Goal: Transaction & Acquisition: Purchase product/service

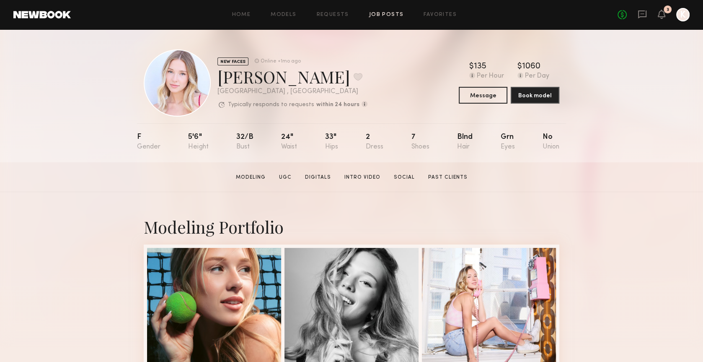
click at [383, 17] on link "Job Posts" at bounding box center [386, 14] width 35 height 5
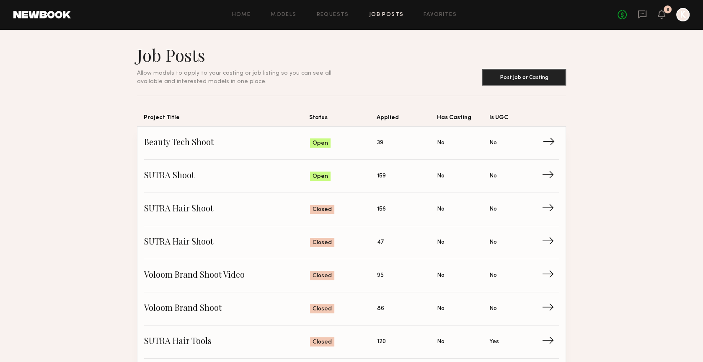
click at [381, 132] on link "Beauty Tech Shoot Status: Open Applied: 39 Has Casting: No Is UGC: No →" at bounding box center [351, 143] width 415 height 33
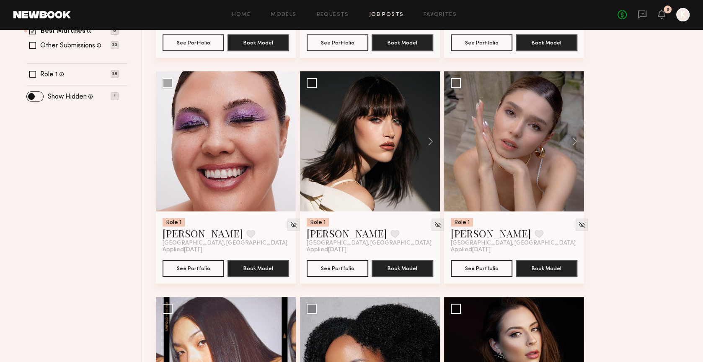
scroll to position [288, 0]
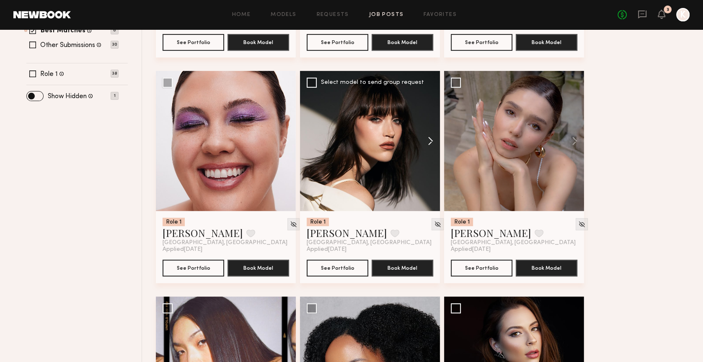
click at [429, 140] on button at bounding box center [426, 141] width 27 height 140
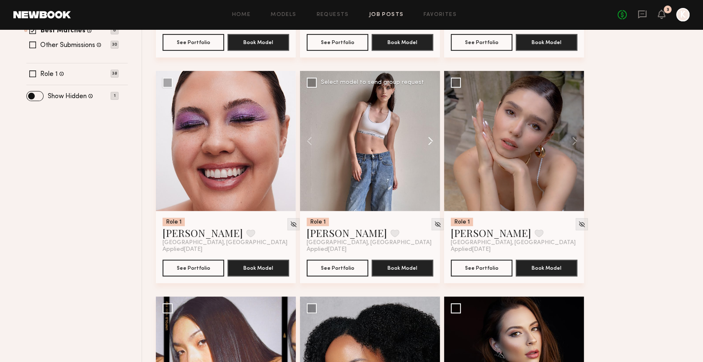
click at [429, 140] on button at bounding box center [426, 141] width 27 height 140
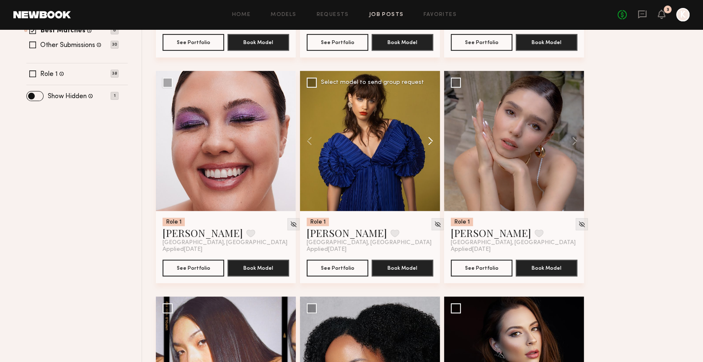
click at [429, 140] on button at bounding box center [426, 141] width 27 height 140
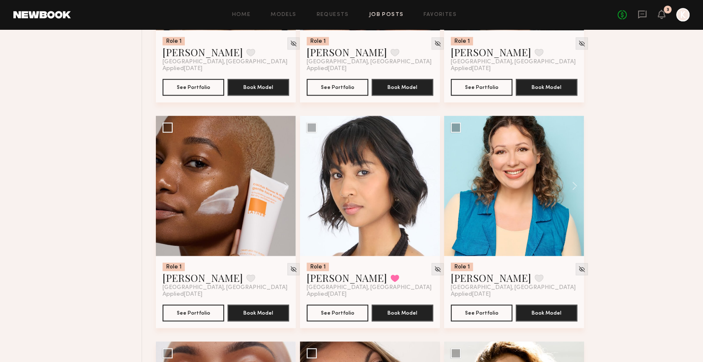
scroll to position [797, 0]
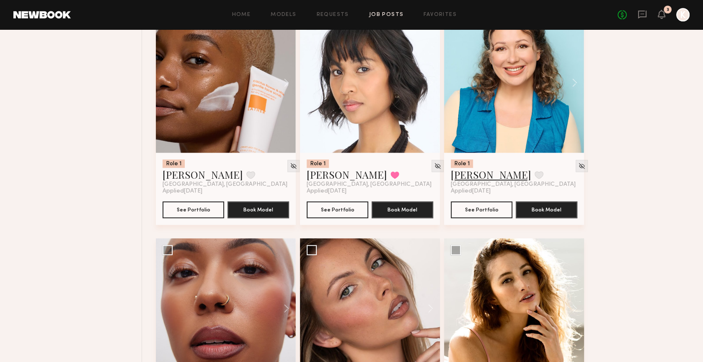
click at [466, 176] on link "Genia D." at bounding box center [491, 174] width 80 height 13
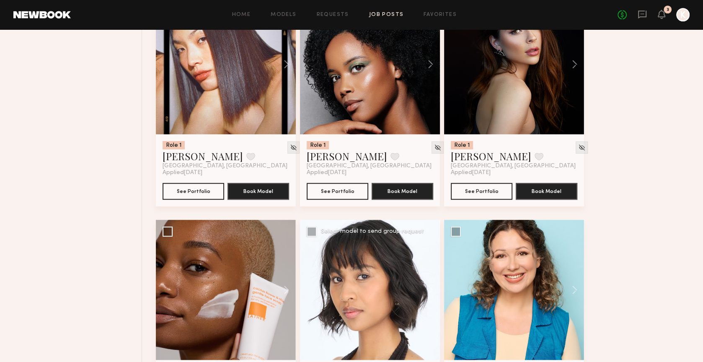
scroll to position [0, 0]
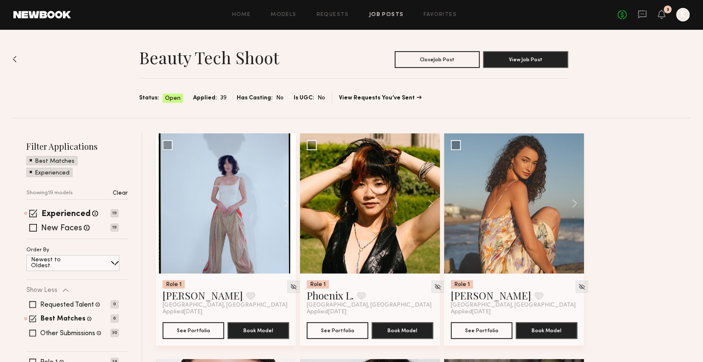
click at [66, 205] on div "Filter Applications Best Matches Experienced Showing 19 models Clear Experience…" at bounding box center [76, 263] width 101 height 247
click at [66, 210] on label "Experienced" at bounding box center [65, 214] width 49 height 8
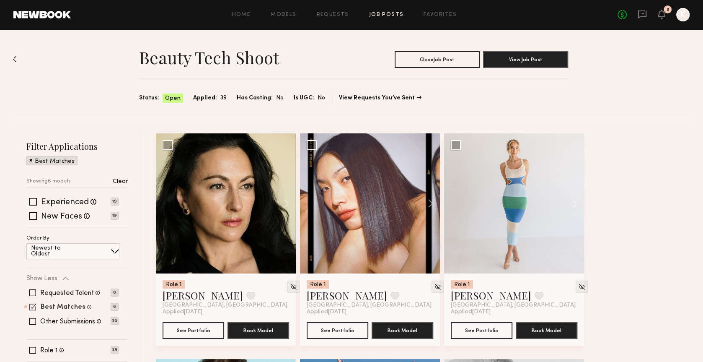
click at [62, 306] on label "Best Matches" at bounding box center [63, 307] width 45 height 7
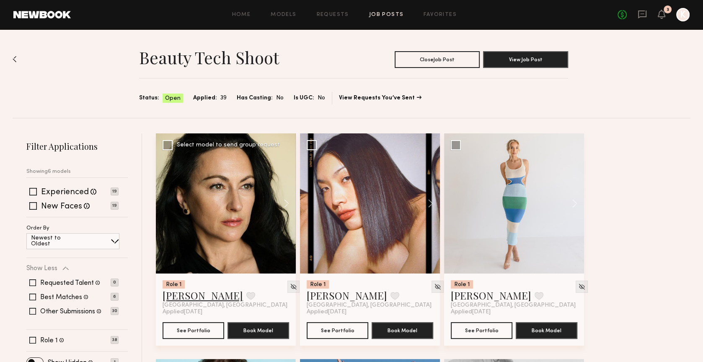
click at [182, 297] on link "Inga S." at bounding box center [203, 294] width 80 height 13
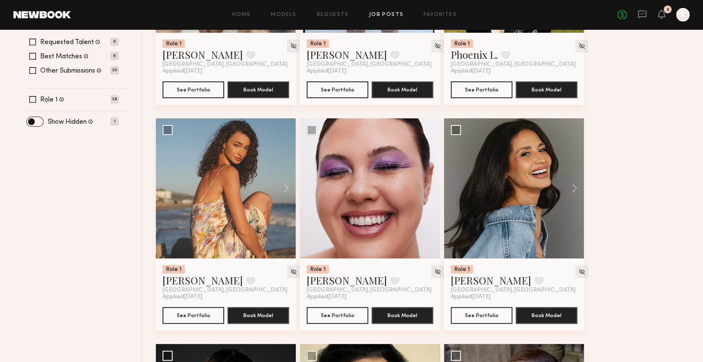
scroll to position [217, 0]
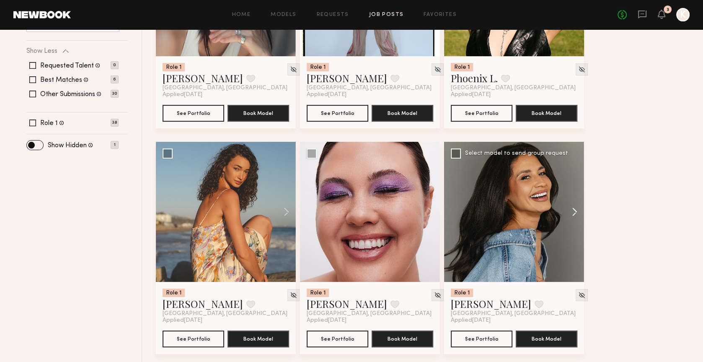
click at [573, 212] on button at bounding box center [570, 212] width 27 height 140
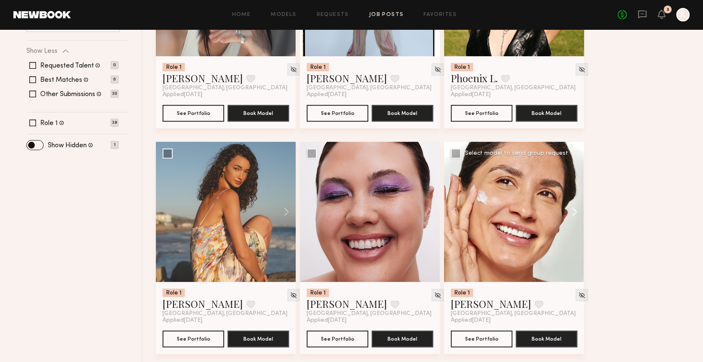
click at [577, 210] on button at bounding box center [570, 212] width 27 height 140
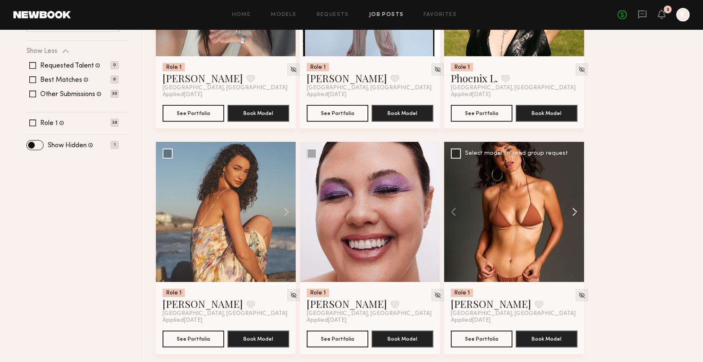
click at [577, 210] on button at bounding box center [570, 212] width 27 height 140
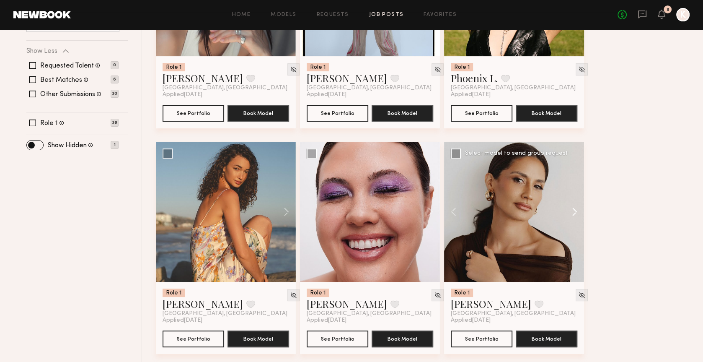
click at [577, 210] on button at bounding box center [570, 212] width 27 height 140
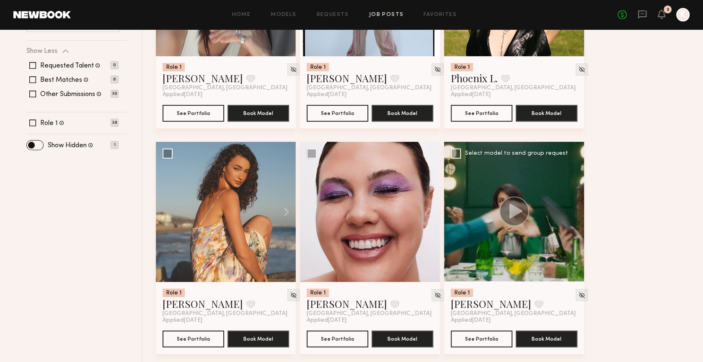
click at [577, 210] on div at bounding box center [514, 212] width 140 height 140
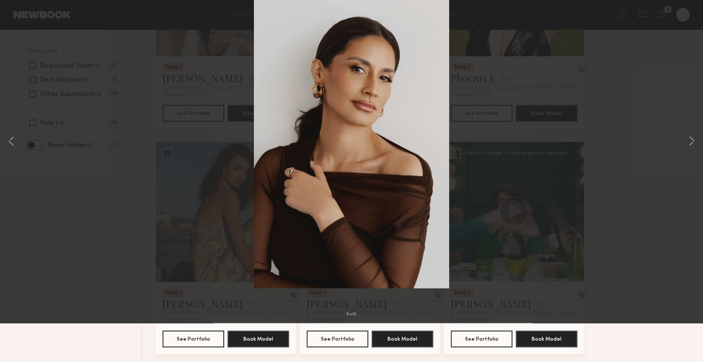
click at [673, 67] on div "5 of 5" at bounding box center [351, 181] width 703 height 362
click at [23, 21] on button at bounding box center [19, 20] width 13 height 15
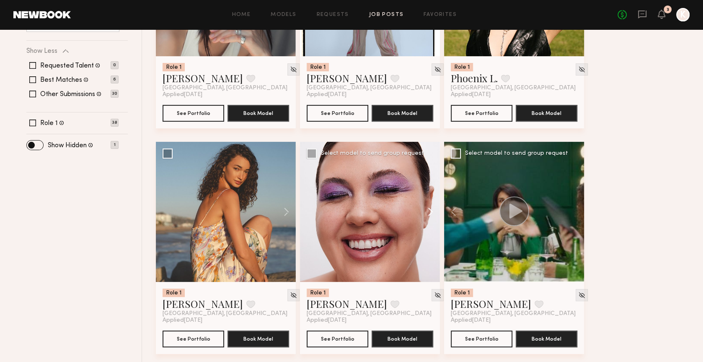
scroll to position [248, 0]
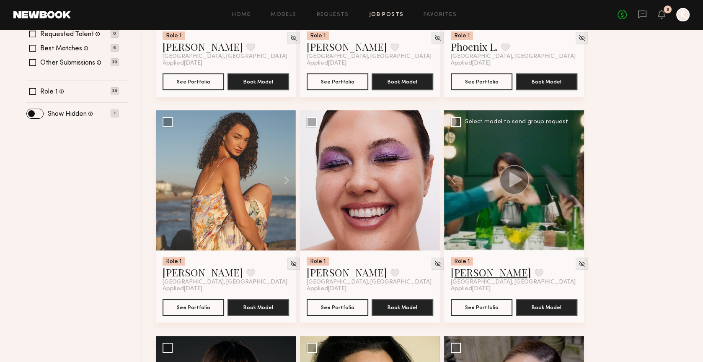
click at [465, 274] on link "Andrea P." at bounding box center [491, 271] width 80 height 13
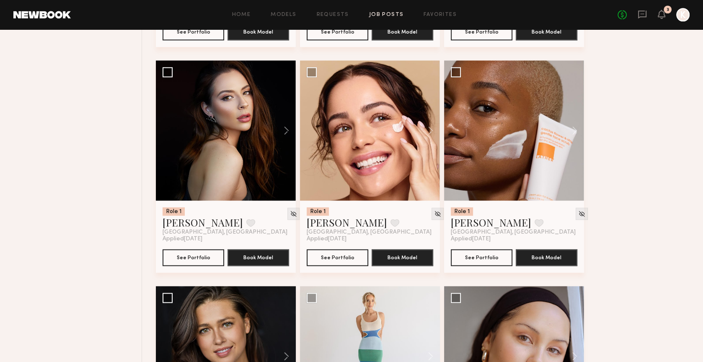
scroll to position [977, 0]
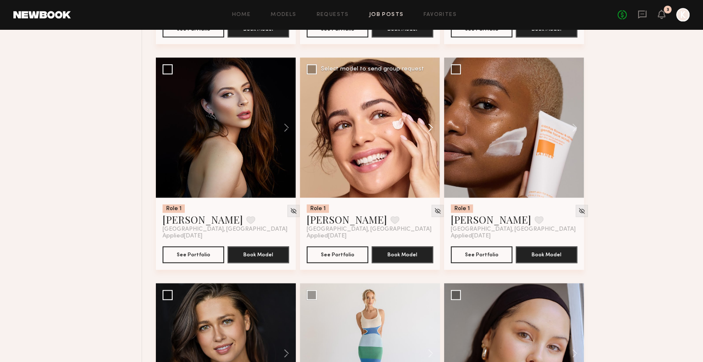
click at [435, 124] on button at bounding box center [426, 127] width 27 height 140
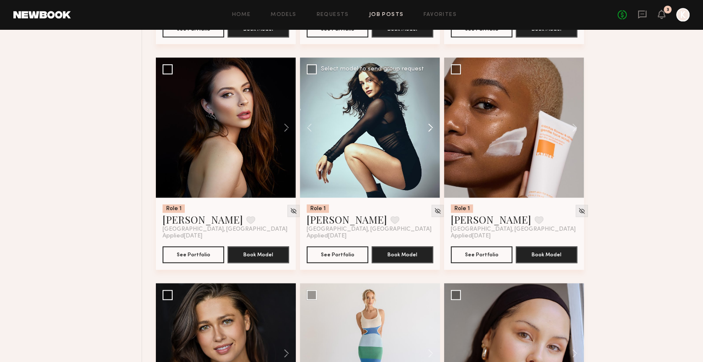
click at [431, 124] on button at bounding box center [426, 127] width 27 height 140
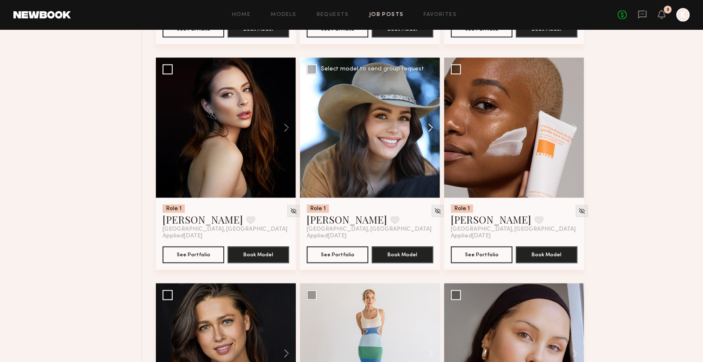
click at [431, 124] on button at bounding box center [426, 127] width 27 height 140
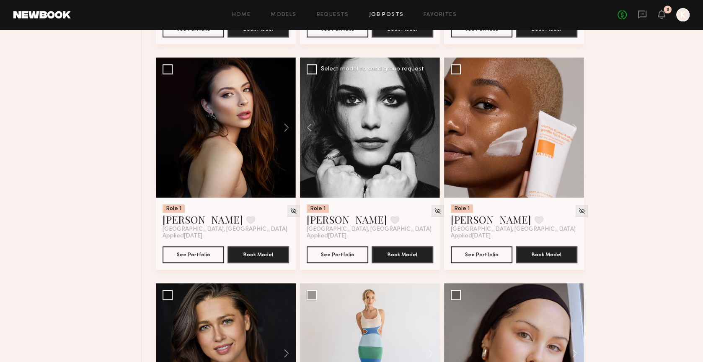
click at [431, 124] on div at bounding box center [370, 127] width 140 height 140
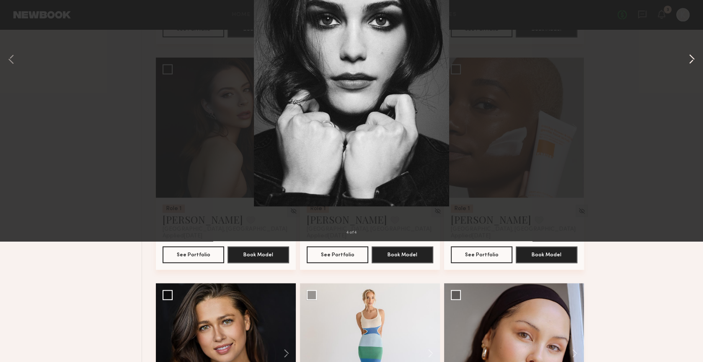
click at [687, 178] on button at bounding box center [692, 180] width 10 height 289
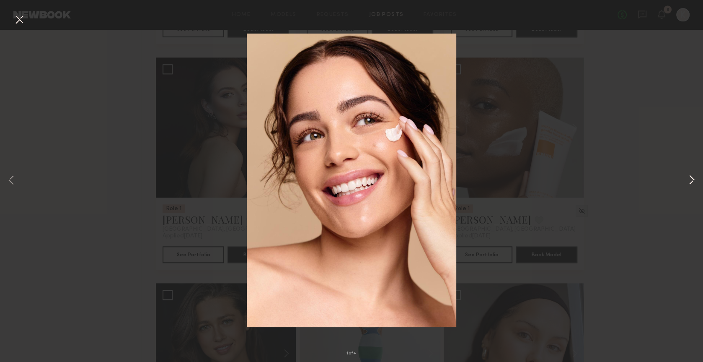
click at [689, 178] on button at bounding box center [692, 180] width 10 height 289
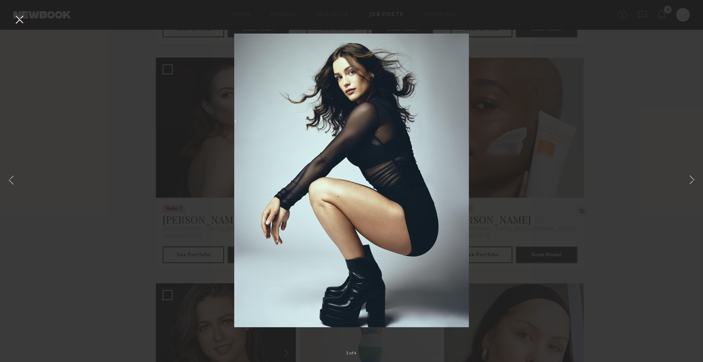
click at [646, 138] on div "2 of 4" at bounding box center [351, 181] width 703 height 362
click at [20, 14] on button at bounding box center [19, 20] width 13 height 15
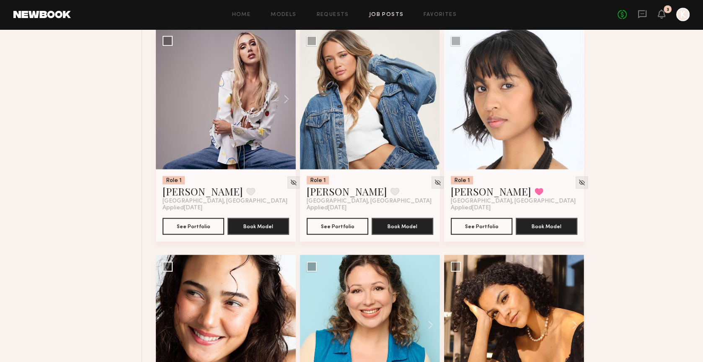
scroll to position [1919, 0]
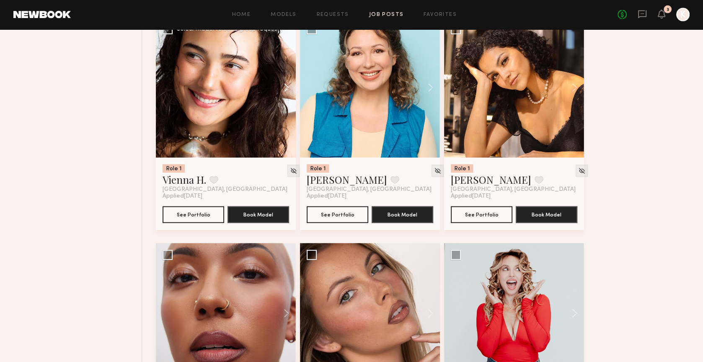
click at [288, 85] on button at bounding box center [282, 88] width 27 height 140
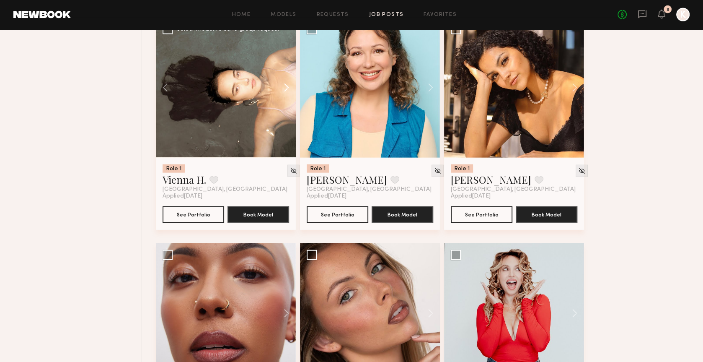
click at [288, 85] on button at bounding box center [282, 88] width 27 height 140
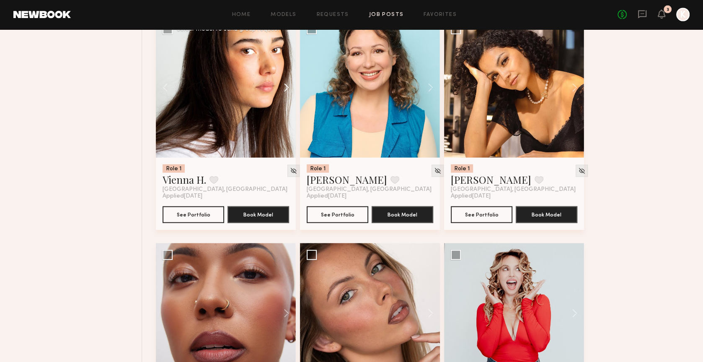
click at [288, 85] on button at bounding box center [282, 88] width 27 height 140
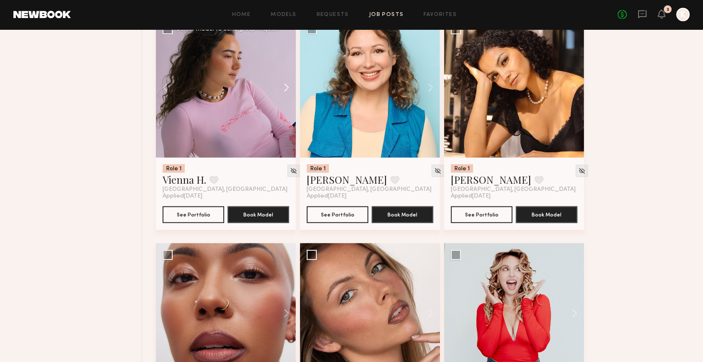
click at [288, 85] on button at bounding box center [282, 88] width 27 height 140
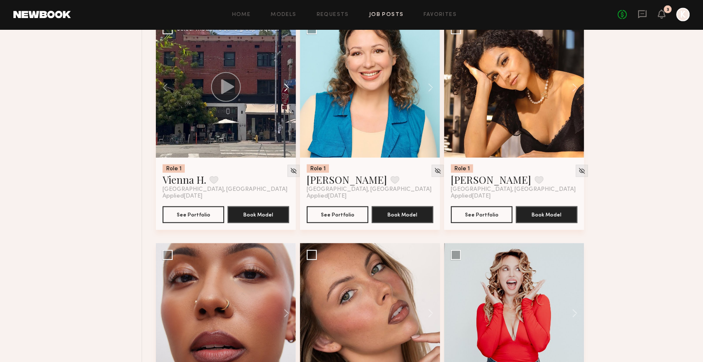
click at [288, 85] on button at bounding box center [282, 88] width 27 height 140
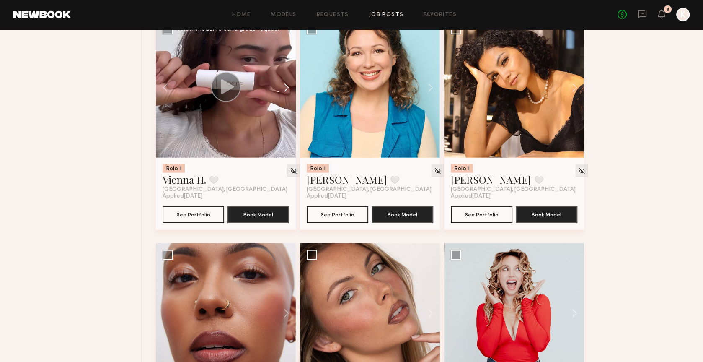
click at [288, 85] on button at bounding box center [282, 88] width 27 height 140
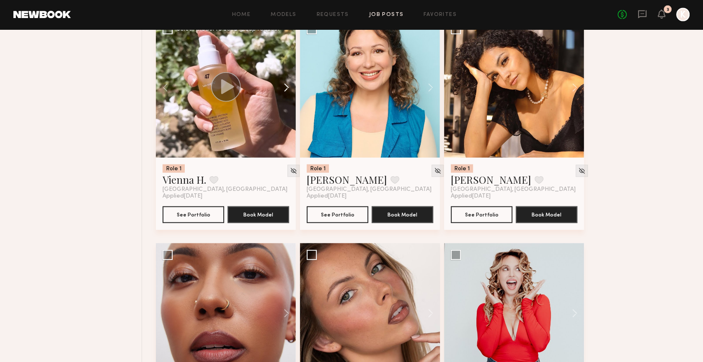
click at [288, 85] on button at bounding box center [282, 88] width 27 height 140
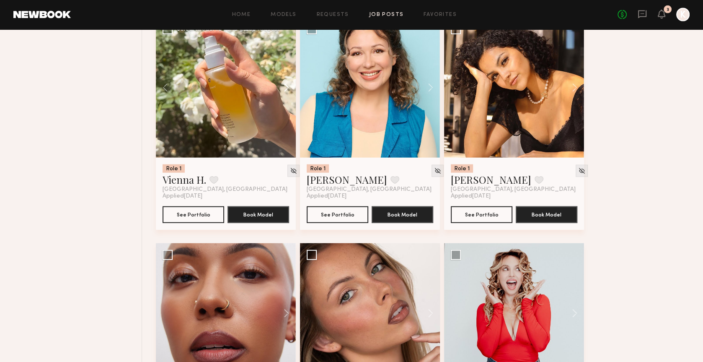
click at [288, 85] on button at bounding box center [282, 88] width 27 height 140
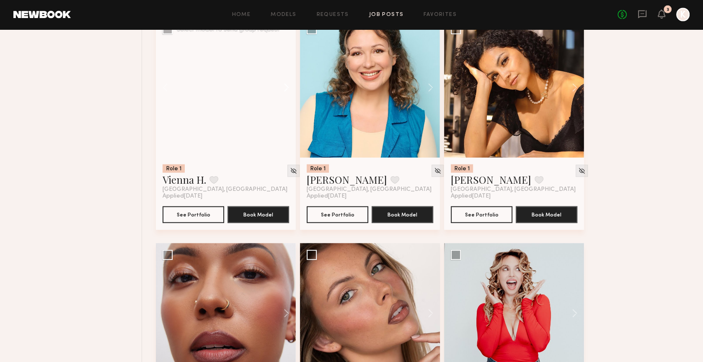
click at [288, 85] on button at bounding box center [282, 88] width 27 height 140
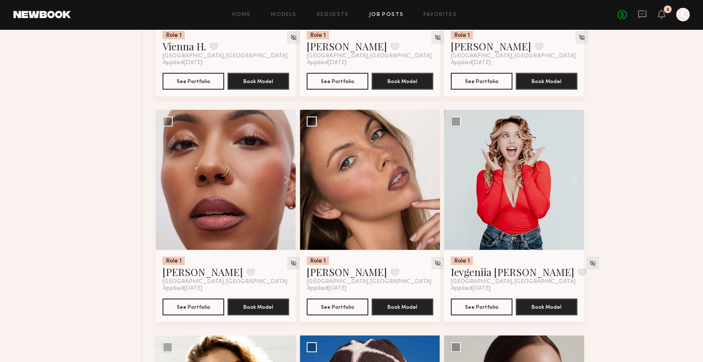
scroll to position [1993, 0]
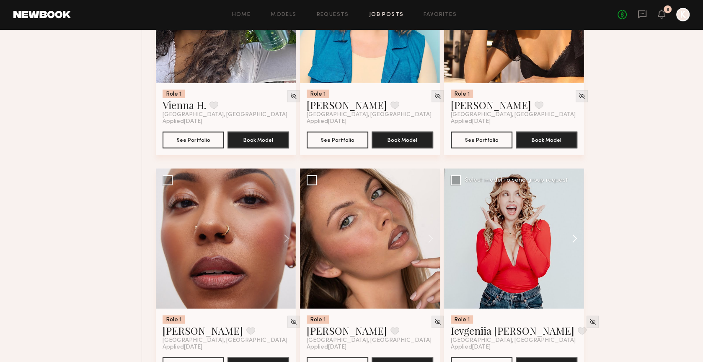
click at [578, 235] on button at bounding box center [570, 238] width 27 height 140
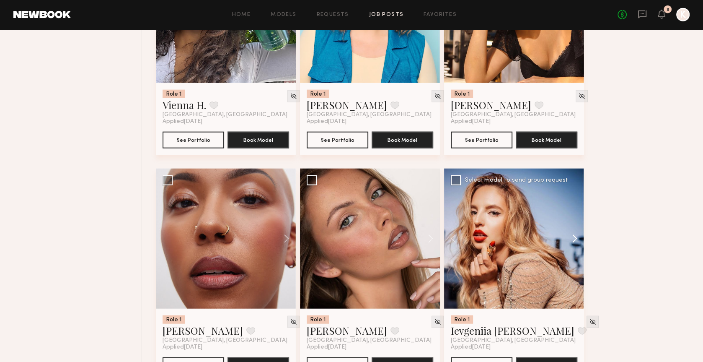
click at [577, 235] on button at bounding box center [570, 238] width 27 height 140
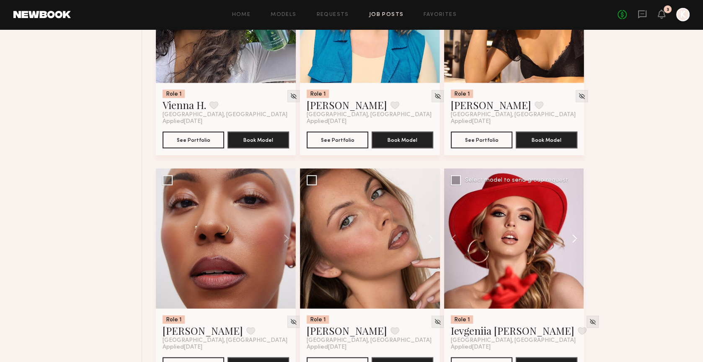
click at [577, 235] on button at bounding box center [570, 238] width 27 height 140
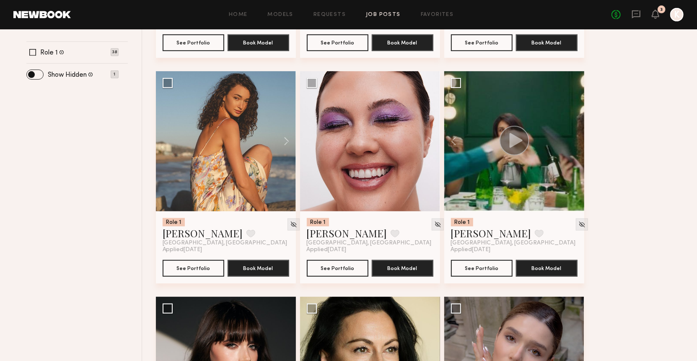
scroll to position [307, 0]
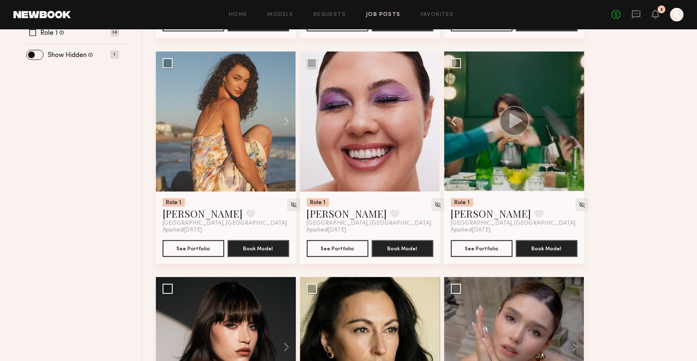
click at [452, 119] on button at bounding box center [457, 122] width 27 height 140
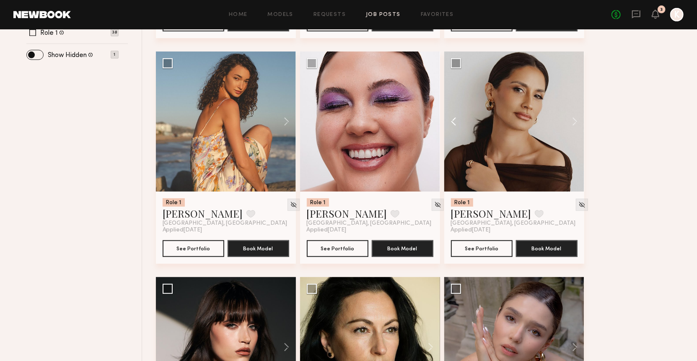
click at [452, 119] on button at bounding box center [457, 122] width 27 height 140
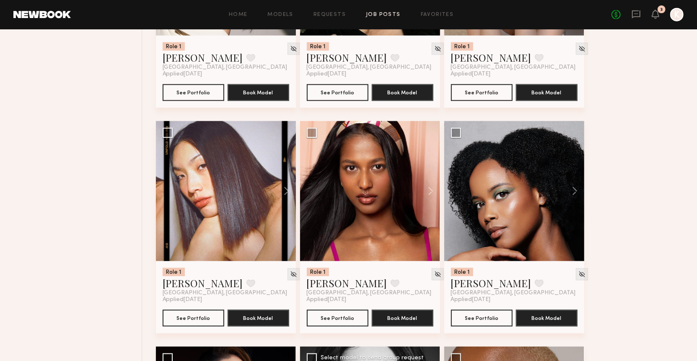
scroll to position [729, 0]
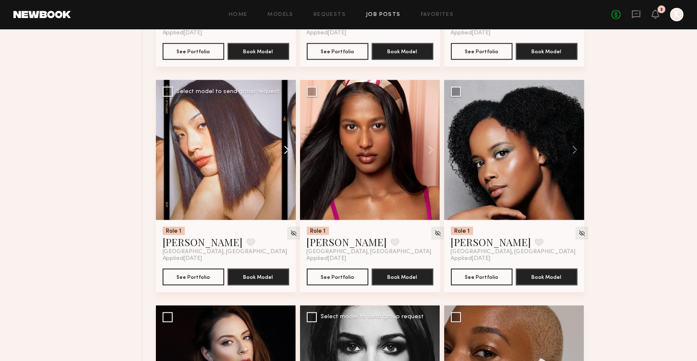
click at [284, 147] on button at bounding box center [282, 150] width 27 height 140
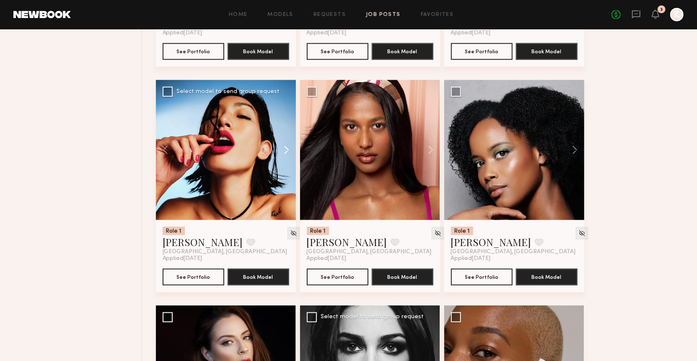
click at [284, 147] on button at bounding box center [282, 150] width 27 height 140
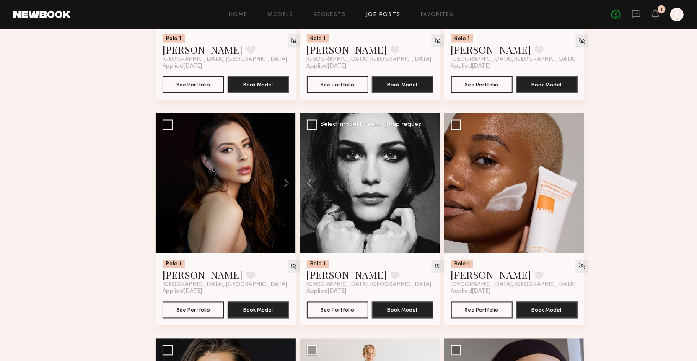
scroll to position [922, 0]
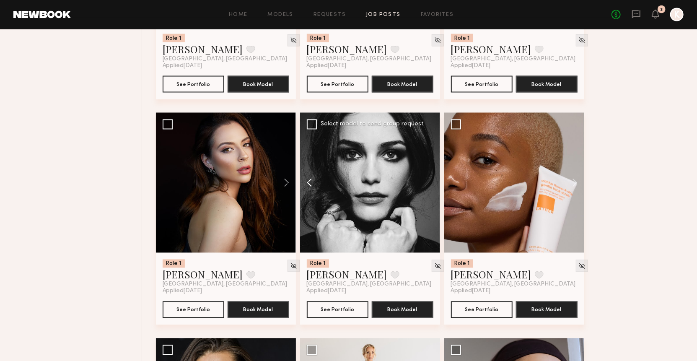
click at [312, 176] on button at bounding box center [313, 183] width 27 height 140
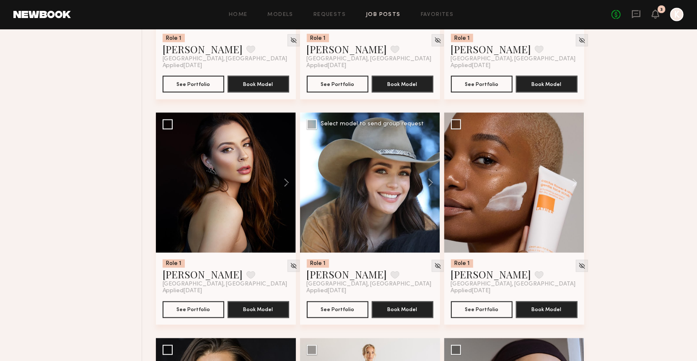
click at [308, 176] on button at bounding box center [313, 183] width 27 height 140
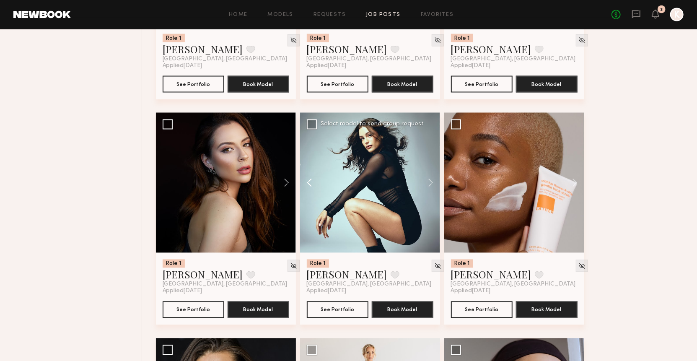
click at [308, 176] on button at bounding box center [313, 183] width 27 height 140
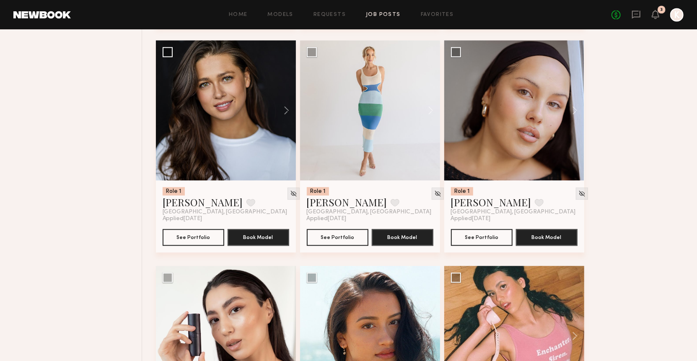
scroll to position [1228, 0]
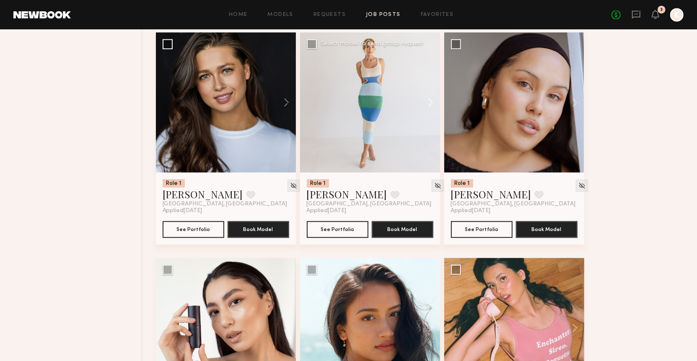
click at [429, 102] on button at bounding box center [426, 102] width 27 height 140
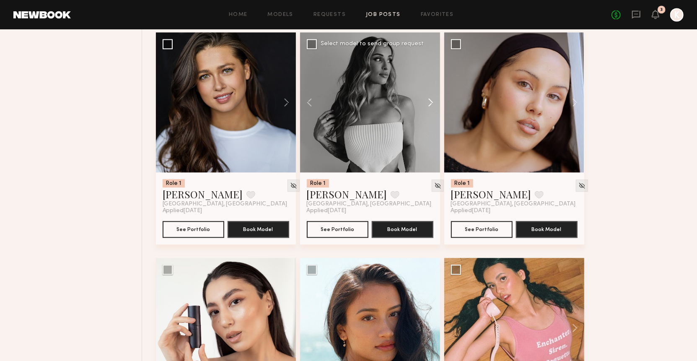
click at [429, 102] on button at bounding box center [426, 102] width 27 height 140
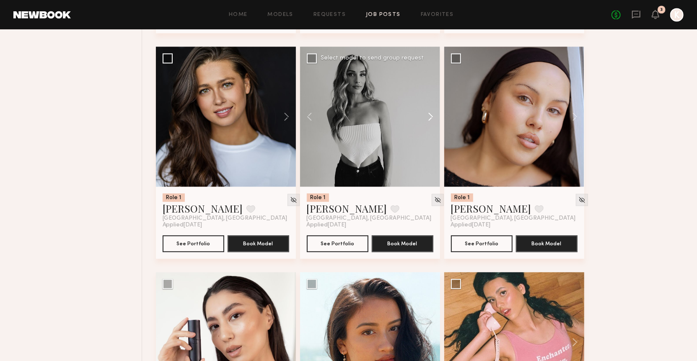
scroll to position [1213, 0]
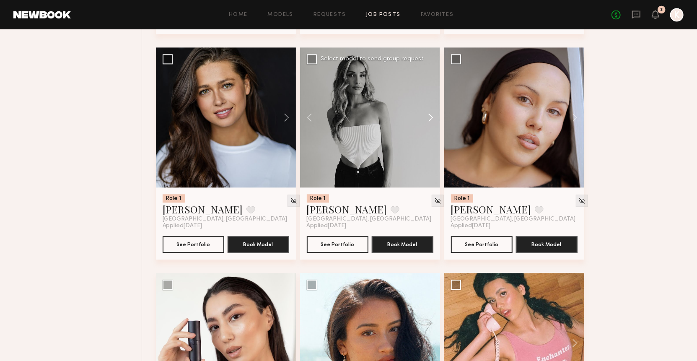
click at [428, 121] on button at bounding box center [426, 117] width 27 height 140
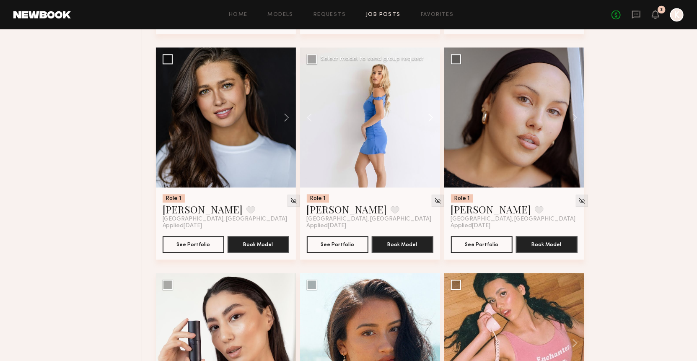
click at [428, 117] on button at bounding box center [426, 117] width 27 height 140
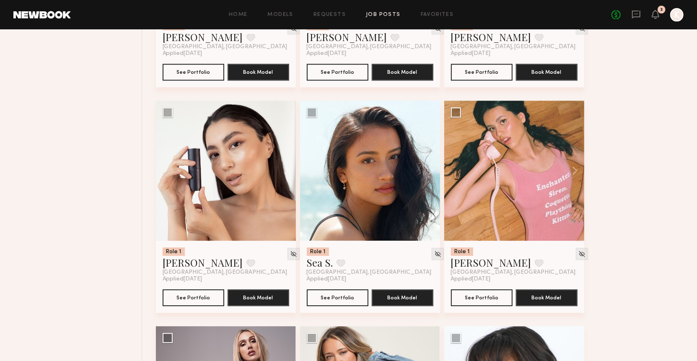
scroll to position [1406, 0]
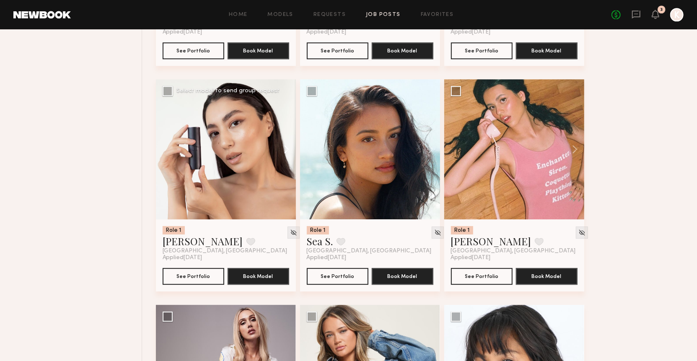
click at [284, 148] on button at bounding box center [282, 149] width 27 height 140
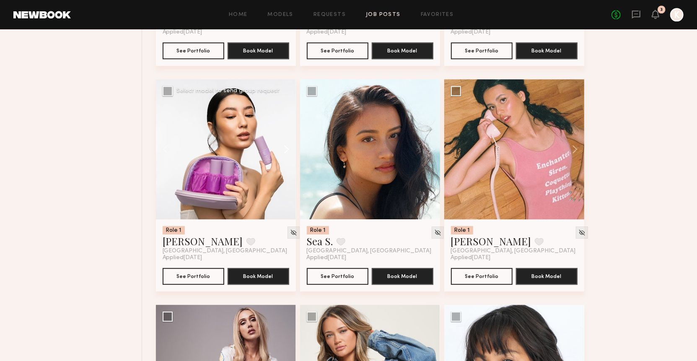
click at [287, 149] on button at bounding box center [282, 149] width 27 height 140
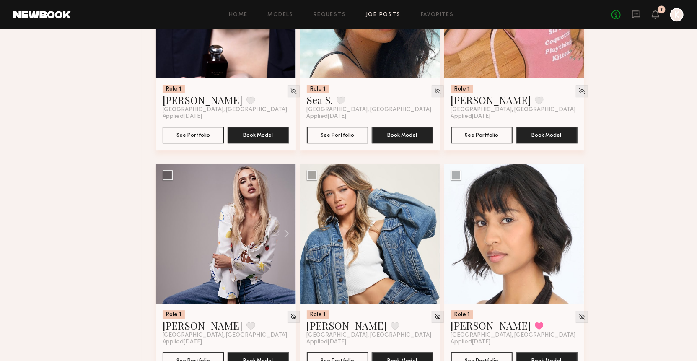
scroll to position [1553, 0]
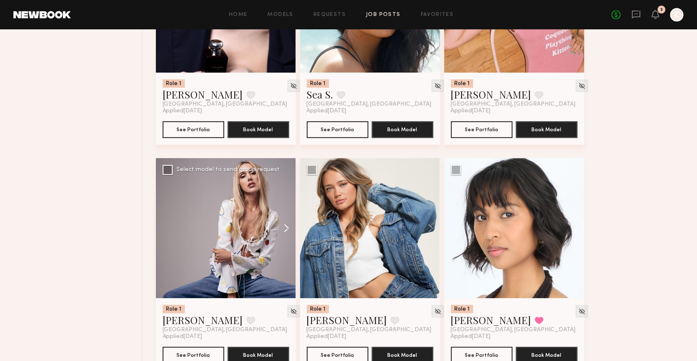
click at [288, 230] on button at bounding box center [282, 228] width 27 height 140
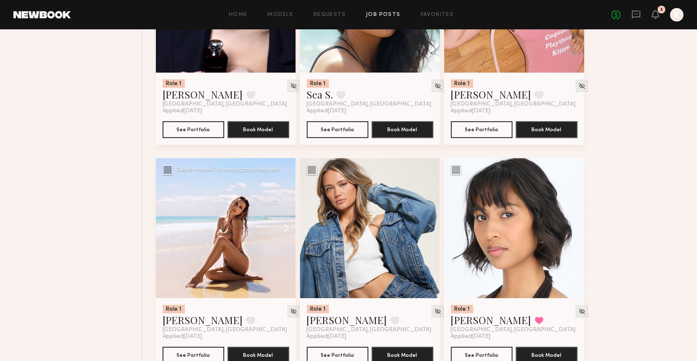
click at [288, 229] on button at bounding box center [282, 228] width 27 height 140
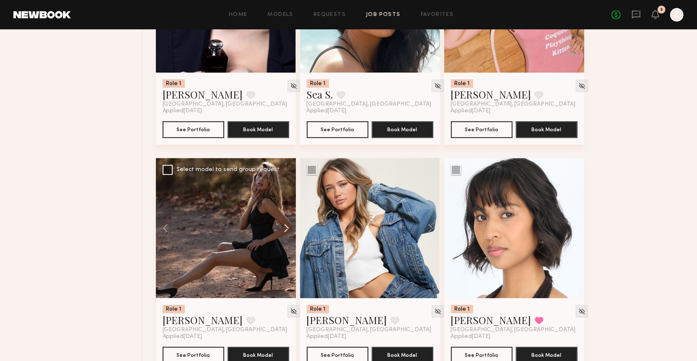
click at [288, 229] on button at bounding box center [282, 228] width 27 height 140
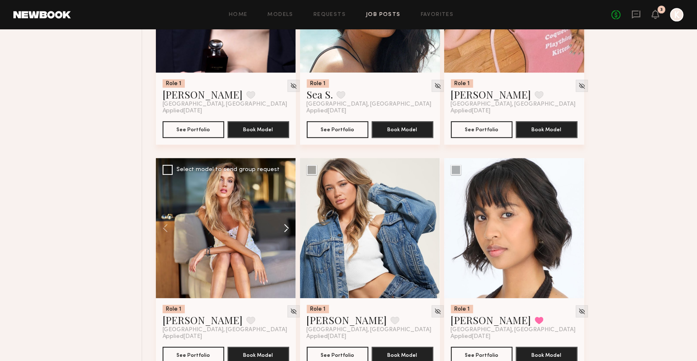
click at [288, 229] on button at bounding box center [282, 228] width 27 height 140
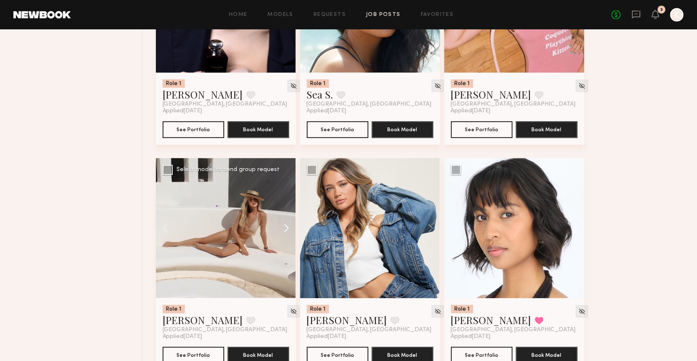
click at [288, 229] on button at bounding box center [282, 228] width 27 height 140
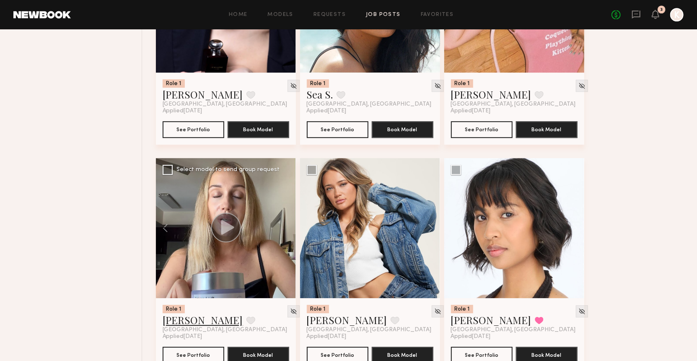
click at [186, 323] on link "Elena J." at bounding box center [203, 319] width 80 height 13
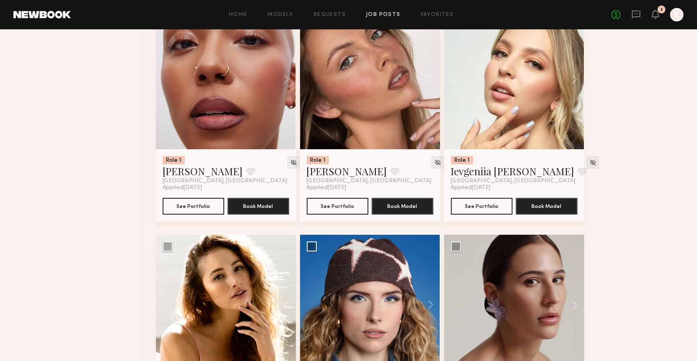
scroll to position [2120, 0]
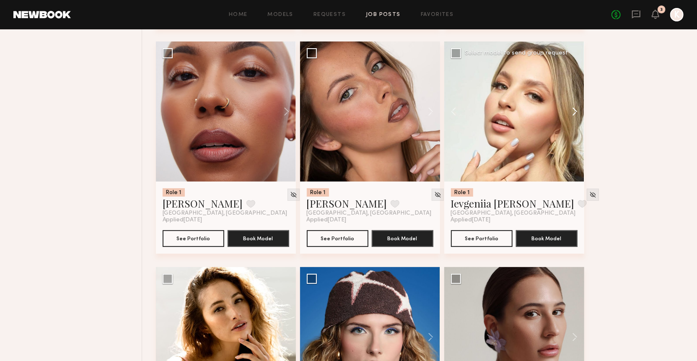
click at [576, 112] on button at bounding box center [570, 111] width 27 height 140
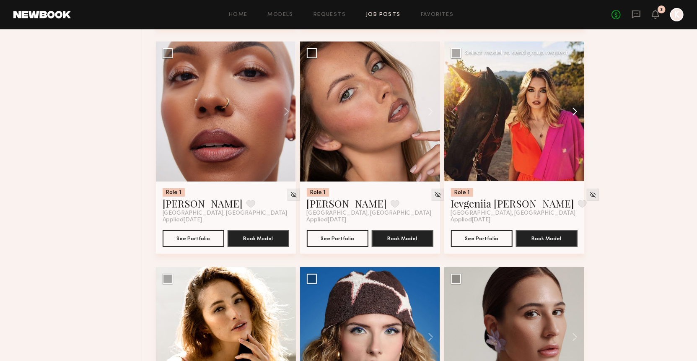
click at [576, 112] on button at bounding box center [570, 111] width 27 height 140
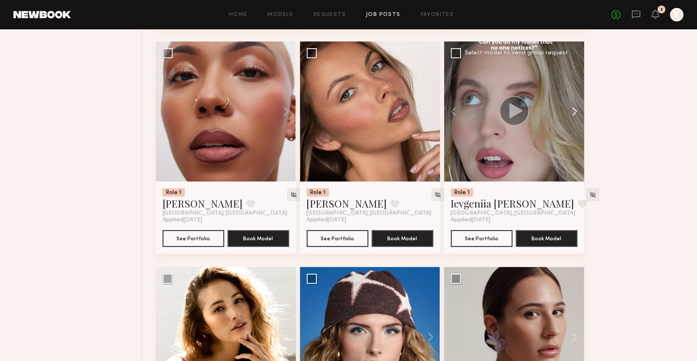
click at [576, 112] on button at bounding box center [570, 111] width 27 height 140
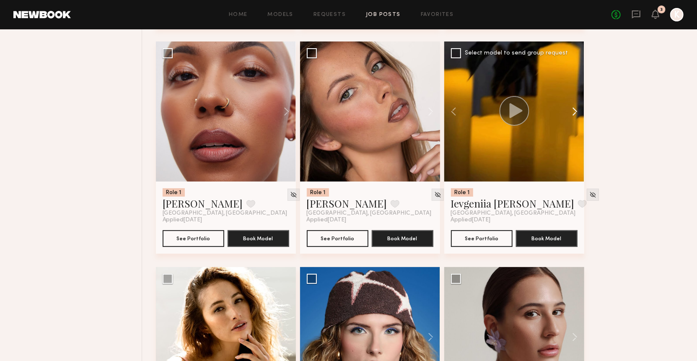
click at [576, 112] on button at bounding box center [570, 111] width 27 height 140
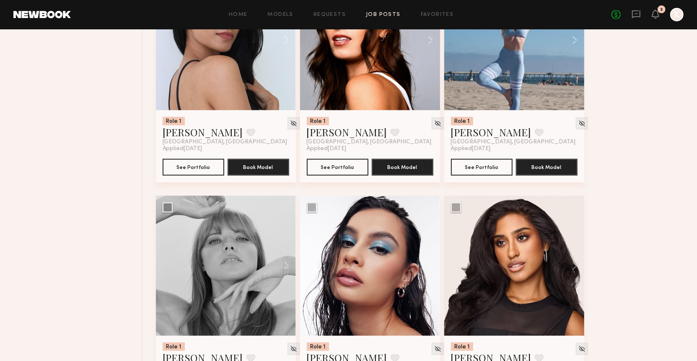
scroll to position [2499, 0]
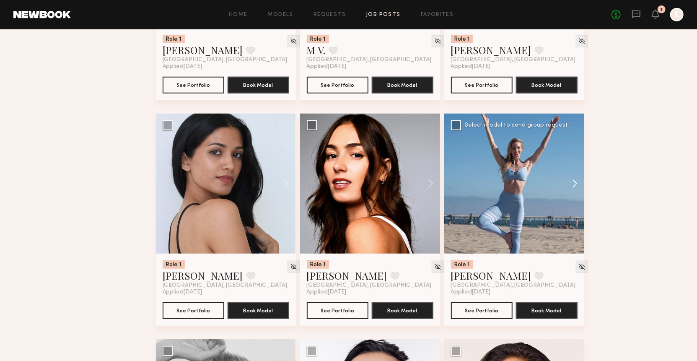
click at [580, 186] on button at bounding box center [570, 184] width 27 height 140
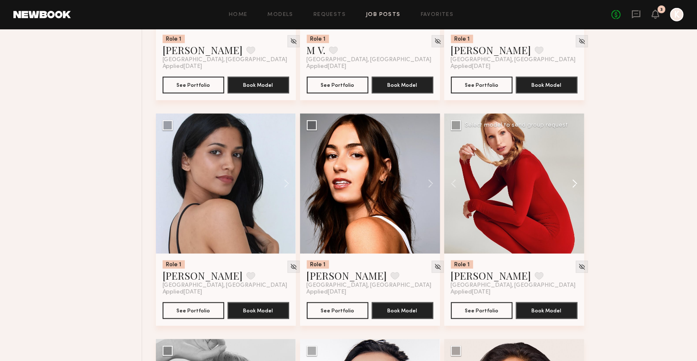
click at [577, 186] on button at bounding box center [570, 184] width 27 height 140
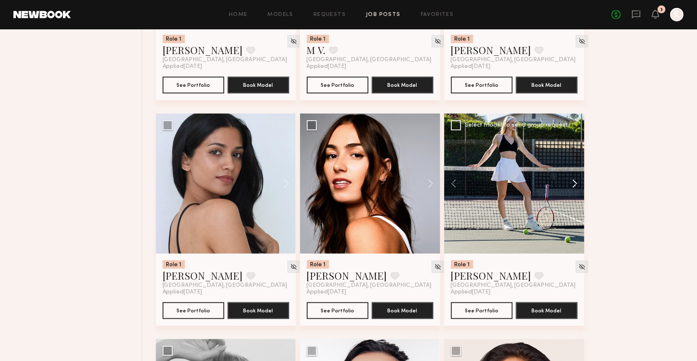
click at [577, 185] on button at bounding box center [570, 184] width 27 height 140
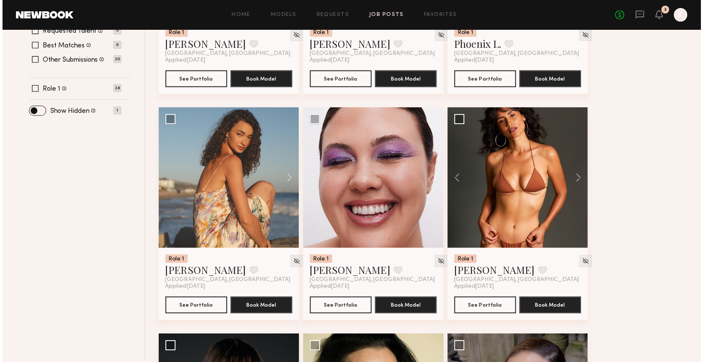
scroll to position [256, 0]
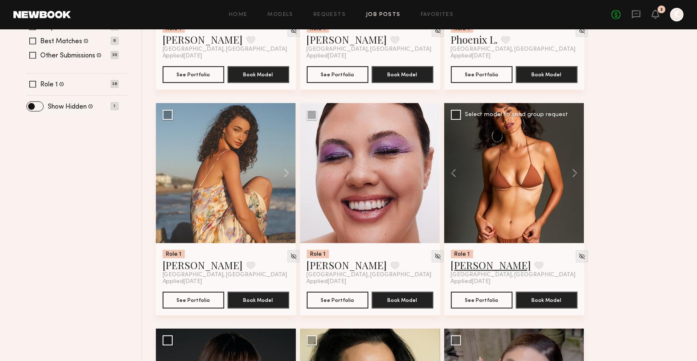
click at [472, 263] on link "[PERSON_NAME]" at bounding box center [491, 264] width 80 height 13
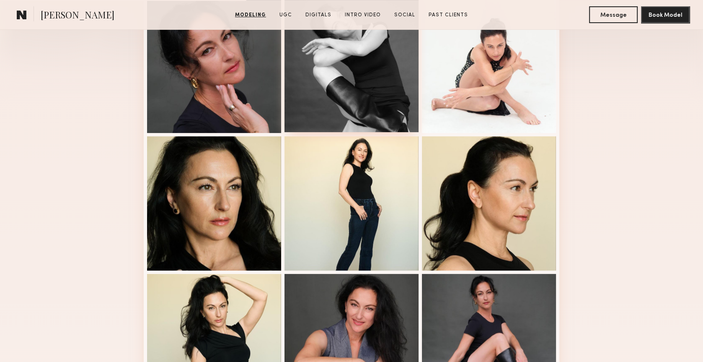
scroll to position [250, 0]
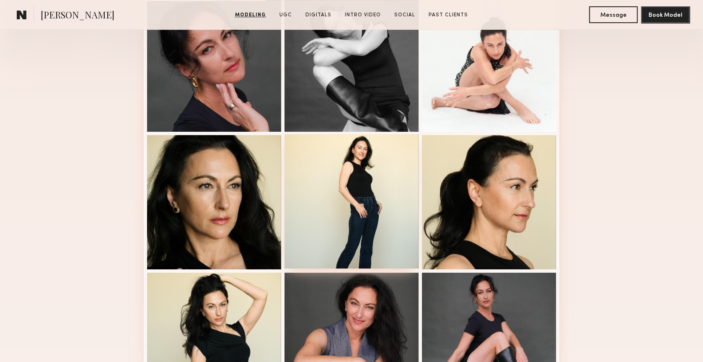
click at [376, 189] on div at bounding box center [351, 201] width 134 height 134
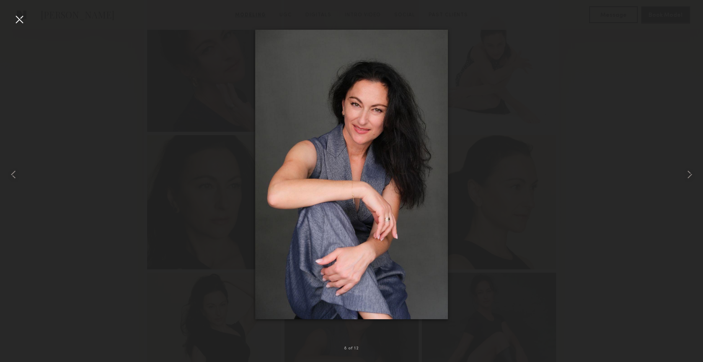
click at [18, 20] on div at bounding box center [19, 19] width 13 height 13
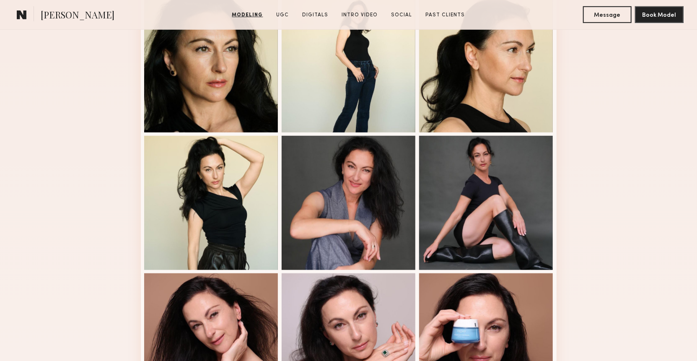
scroll to position [389, 0]
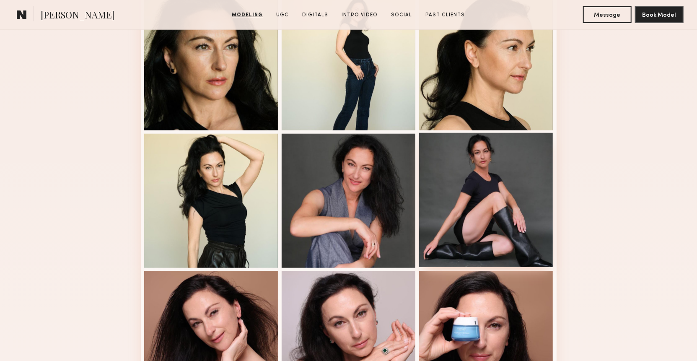
click at [470, 162] on div at bounding box center [486, 200] width 134 height 134
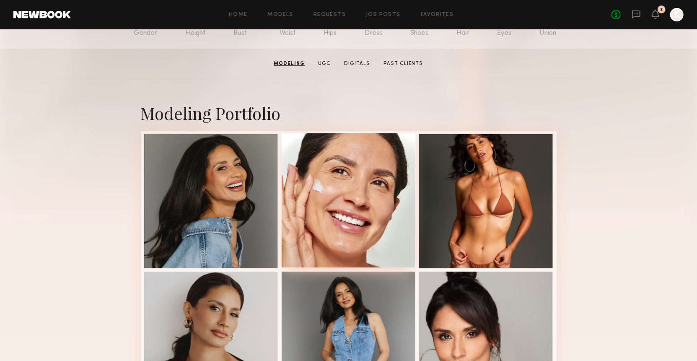
scroll to position [88, 0]
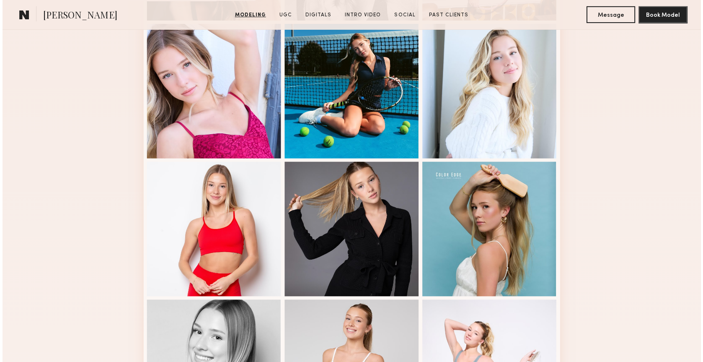
scroll to position [424, 0]
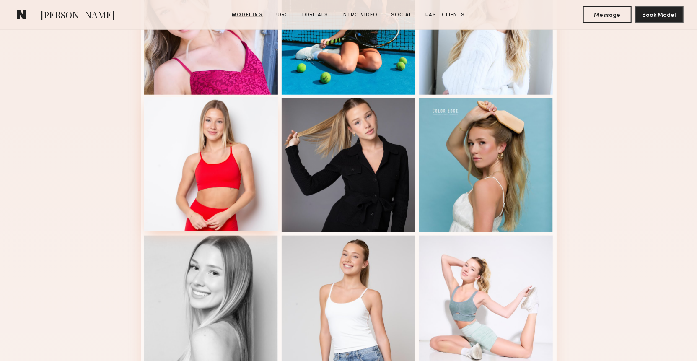
click at [252, 159] on div at bounding box center [211, 164] width 134 height 134
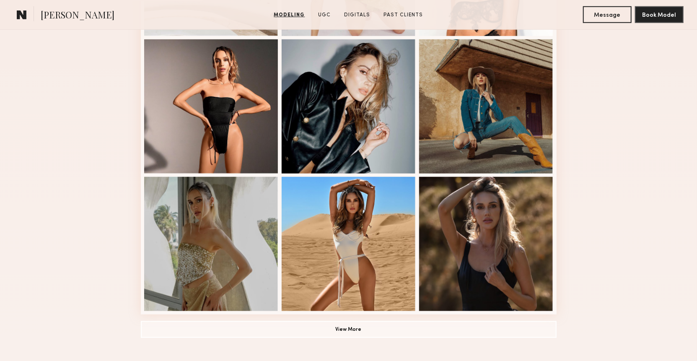
scroll to position [484, 0]
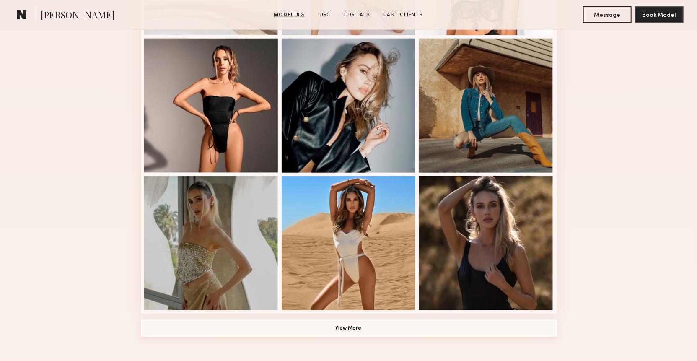
click at [290, 321] on button "View More" at bounding box center [349, 328] width 416 height 17
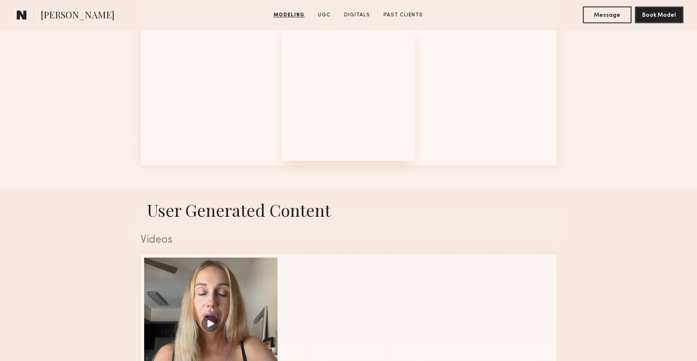
scroll to position [1251, 0]
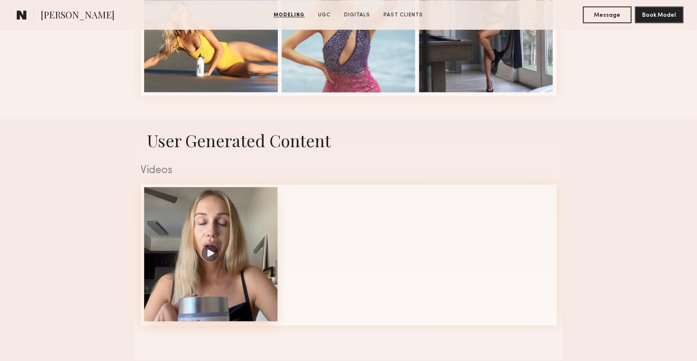
click at [251, 225] on div at bounding box center [211, 254] width 134 height 134
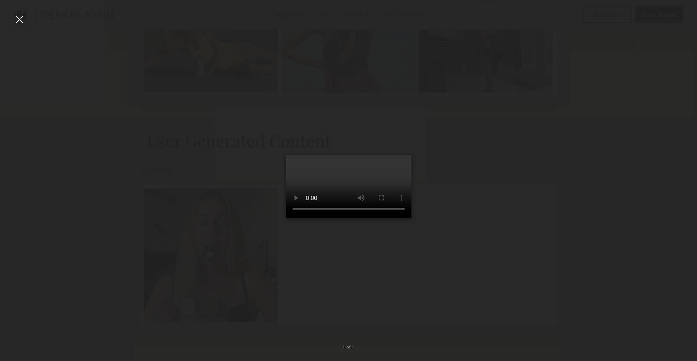
click at [477, 223] on div at bounding box center [348, 173] width 697 height 321
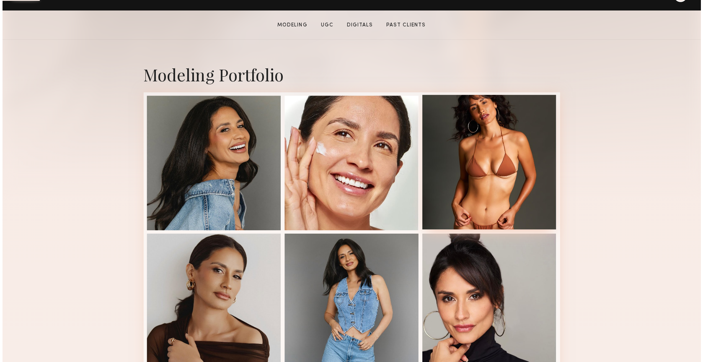
scroll to position [152, 0]
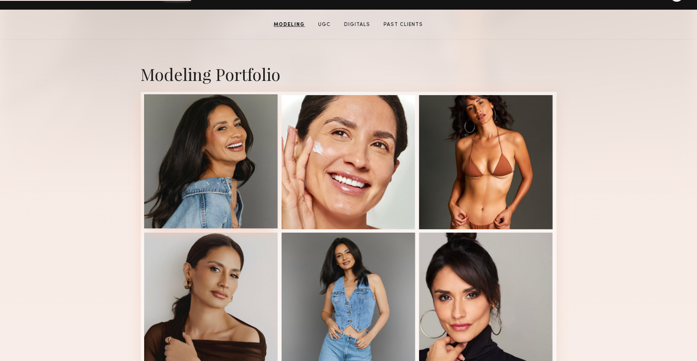
click at [234, 154] on div at bounding box center [211, 161] width 134 height 134
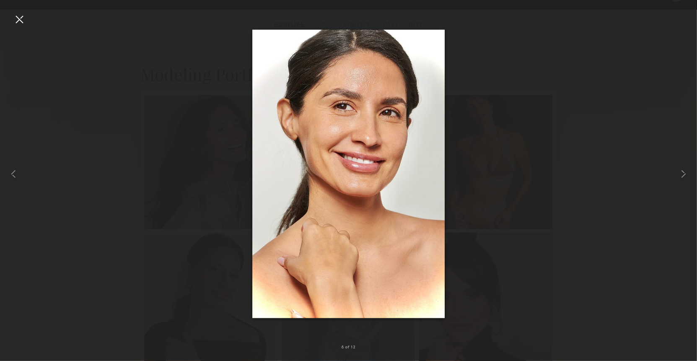
click at [547, 106] on div at bounding box center [348, 173] width 697 height 321
click at [23, 22] on div at bounding box center [19, 19] width 13 height 13
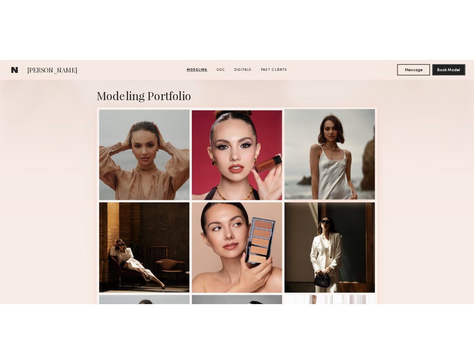
scroll to position [197, 0]
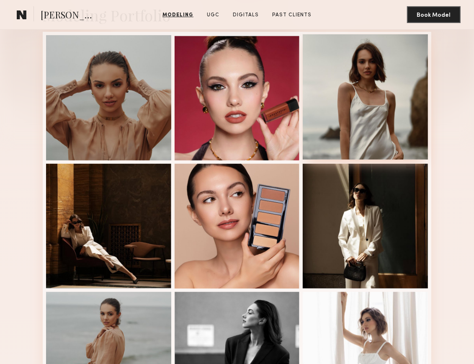
click at [346, 135] on div at bounding box center [365, 96] width 125 height 125
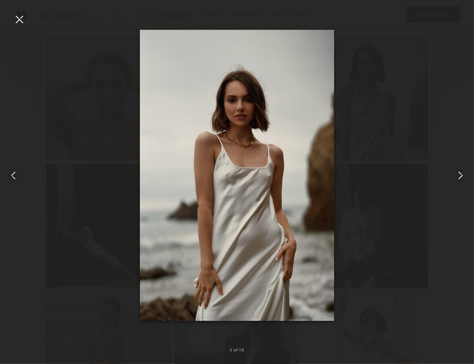
click at [464, 171] on common-icon at bounding box center [460, 175] width 13 height 13
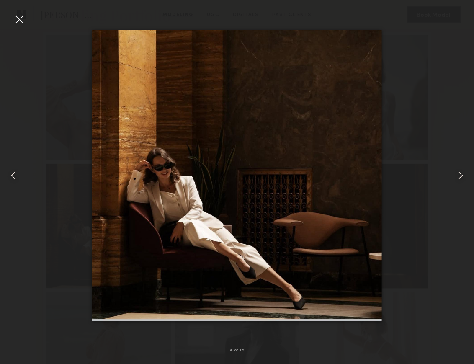
click at [464, 171] on common-icon at bounding box center [460, 175] width 13 height 13
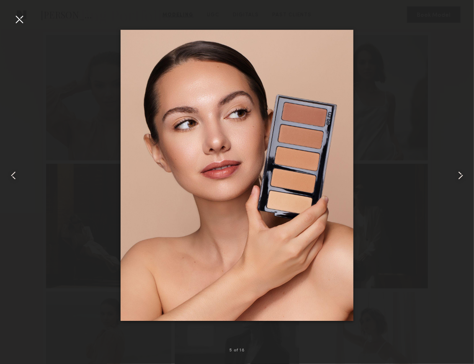
click at [464, 171] on common-icon at bounding box center [460, 175] width 13 height 13
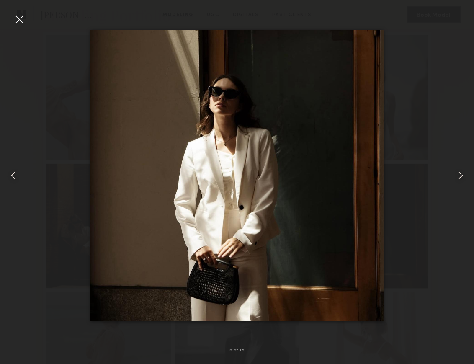
click at [464, 171] on common-icon at bounding box center [460, 175] width 13 height 13
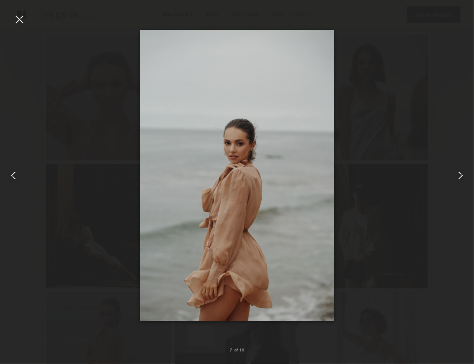
click at [464, 171] on common-icon at bounding box center [460, 175] width 13 height 13
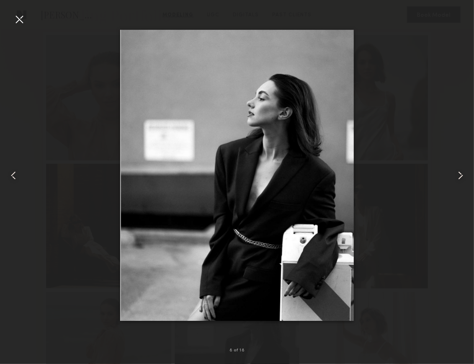
click at [464, 171] on common-icon at bounding box center [460, 175] width 13 height 13
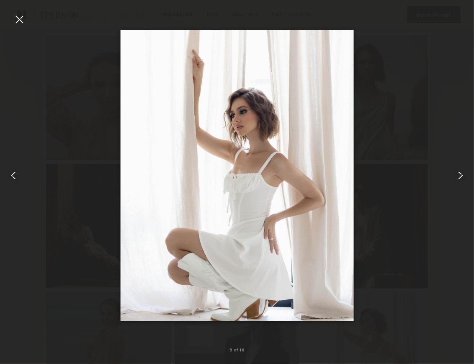
click at [464, 171] on common-icon at bounding box center [460, 175] width 13 height 13
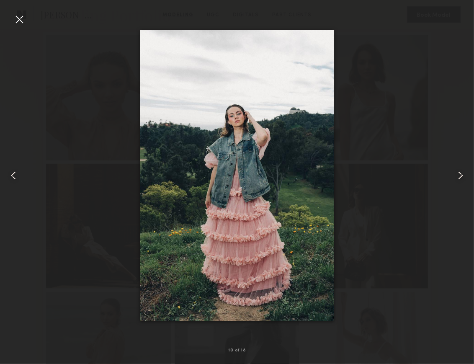
click at [464, 171] on common-icon at bounding box center [460, 175] width 13 height 13
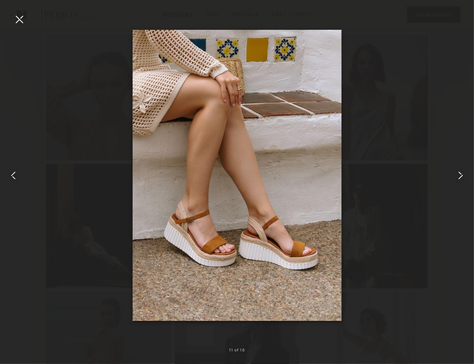
click at [464, 171] on common-icon at bounding box center [460, 175] width 13 height 13
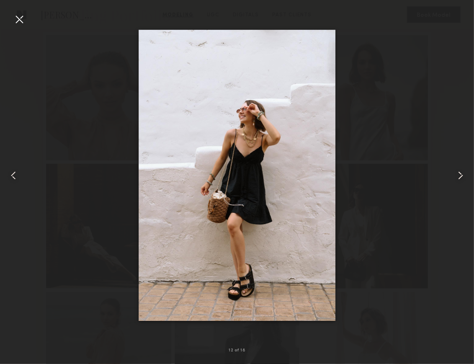
click at [464, 171] on common-icon at bounding box center [460, 175] width 13 height 13
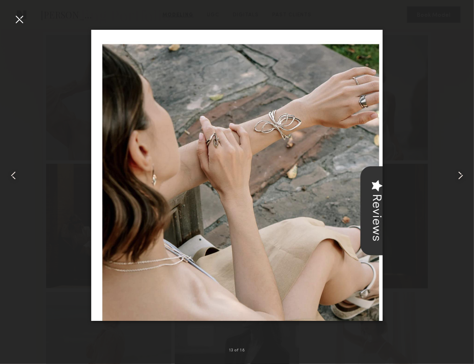
click at [464, 172] on common-icon at bounding box center [460, 175] width 13 height 13
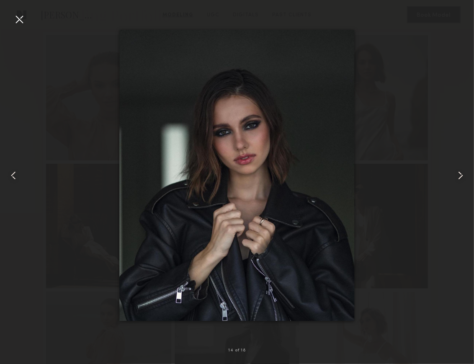
click at [464, 172] on common-icon at bounding box center [460, 175] width 13 height 13
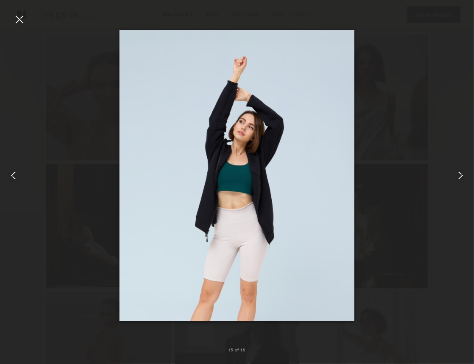
click at [440, 99] on div at bounding box center [237, 175] width 474 height 324
click at [14, 18] on div at bounding box center [19, 19] width 13 height 13
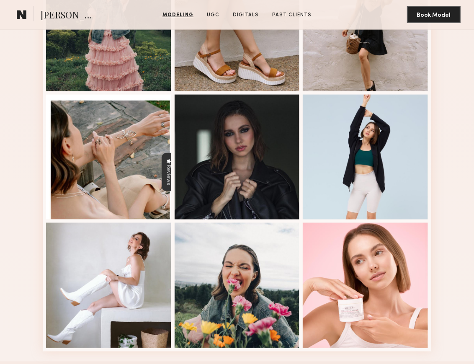
scroll to position [813, 0]
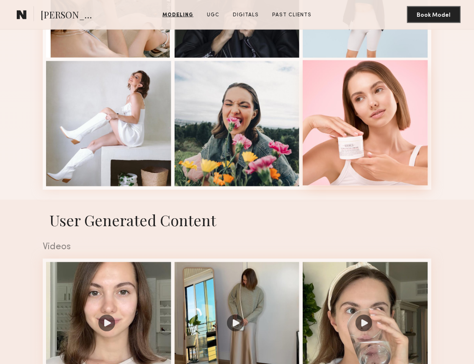
click at [406, 107] on div at bounding box center [365, 122] width 125 height 125
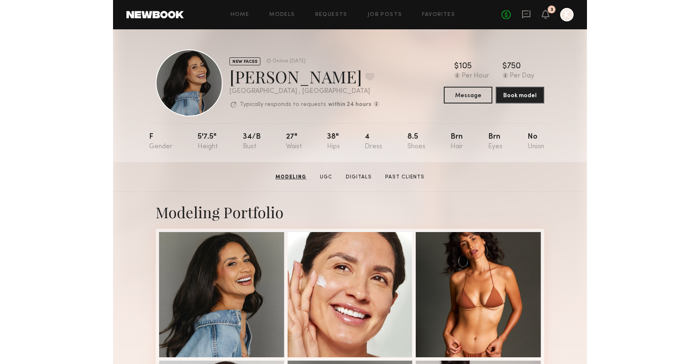
scroll to position [152, 0]
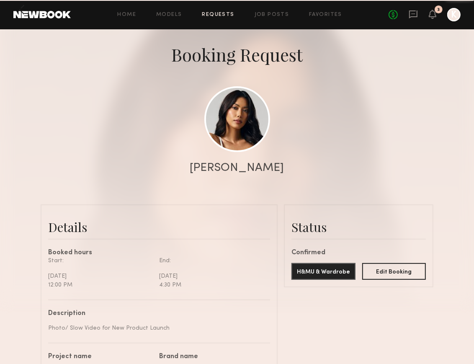
scroll to position [37, 0]
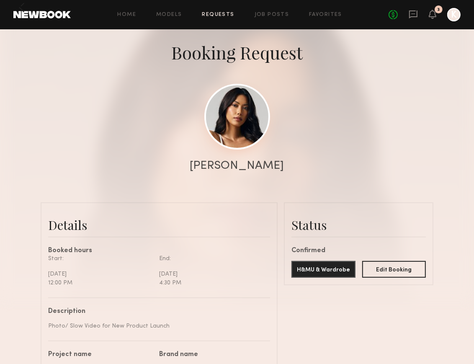
click at [238, 135] on link at bounding box center [237, 117] width 66 height 66
click at [427, 16] on div "No fees up to $5,000 3 K" at bounding box center [425, 14] width 72 height 13
click at [432, 14] on icon at bounding box center [432, 14] width 7 height 6
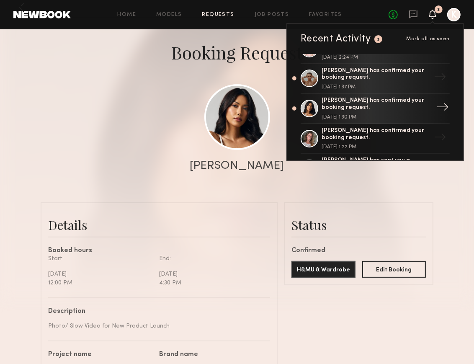
scroll to position [30, 0]
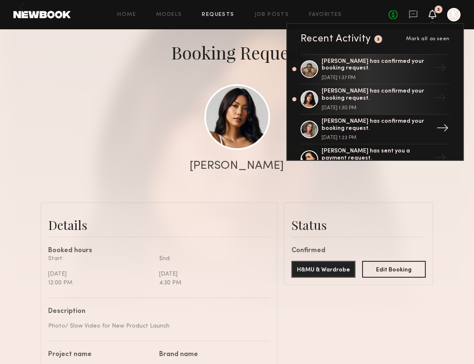
click at [335, 124] on div "[PERSON_NAME] has confirmed your booking request." at bounding box center [376, 125] width 109 height 14
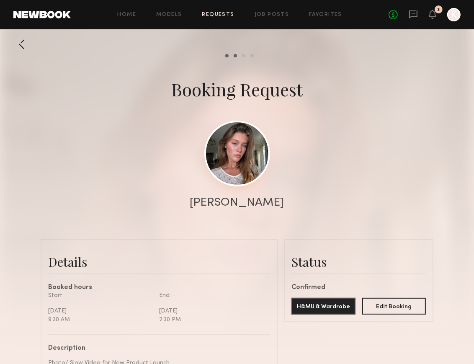
click at [233, 139] on link at bounding box center [237, 154] width 66 height 66
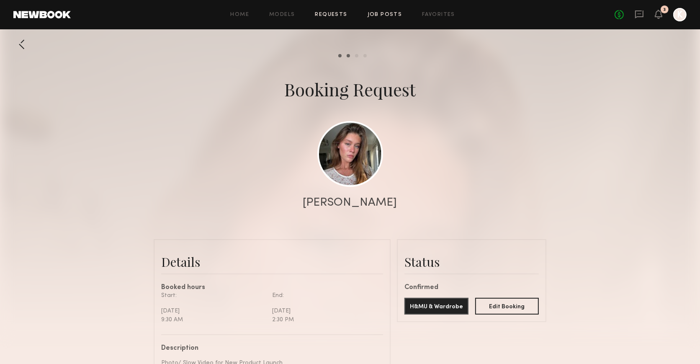
click at [392, 13] on link "Job Posts" at bounding box center [385, 14] width 35 height 5
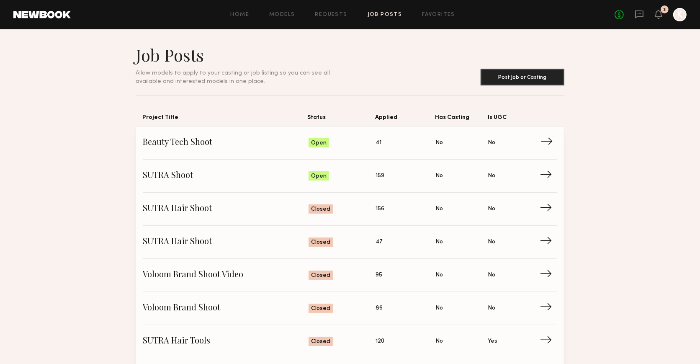
click at [275, 144] on span "Beauty Tech Shoot" at bounding box center [226, 143] width 166 height 13
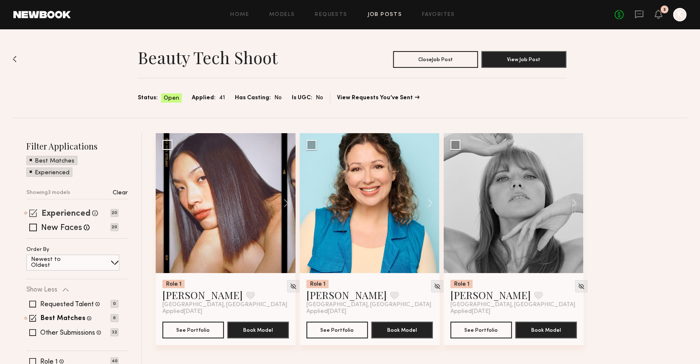
click at [84, 210] on label "Experienced" at bounding box center [65, 214] width 49 height 8
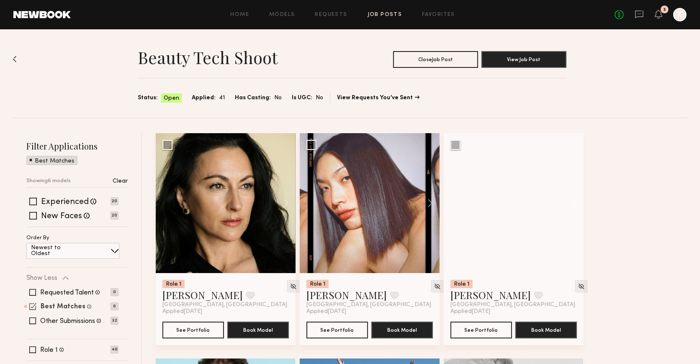
click at [68, 304] on label "Best Matches" at bounding box center [63, 307] width 45 height 7
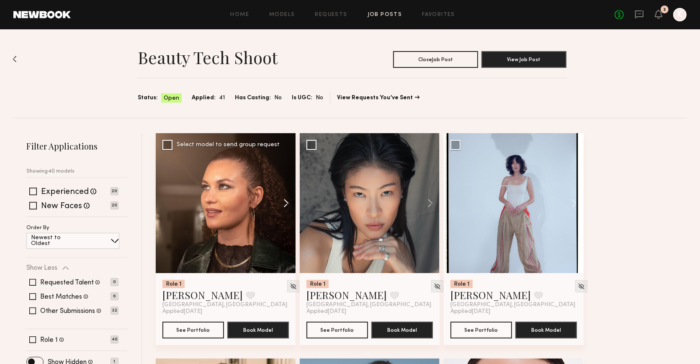
click at [286, 202] on button at bounding box center [282, 203] width 27 height 140
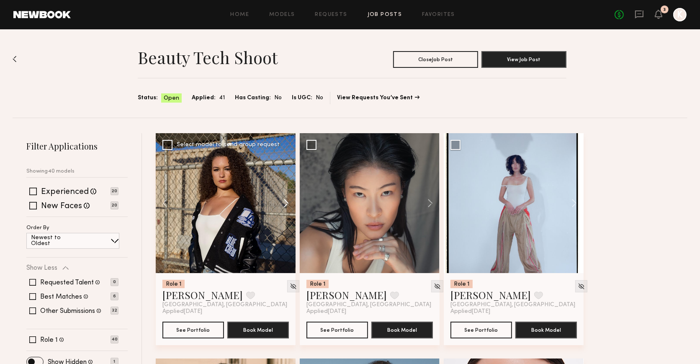
click at [287, 199] on button at bounding box center [282, 203] width 27 height 140
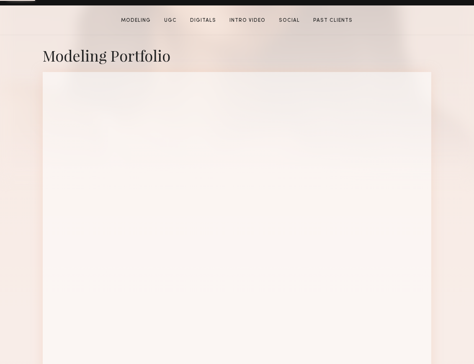
scroll to position [181, 0]
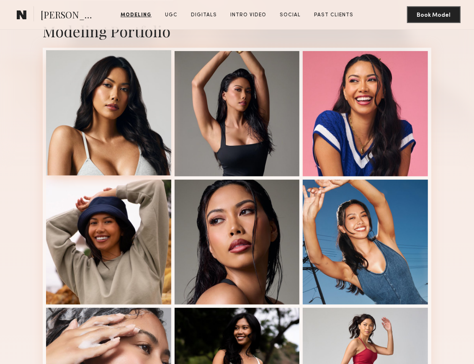
click at [140, 96] on div at bounding box center [108, 112] width 125 height 125
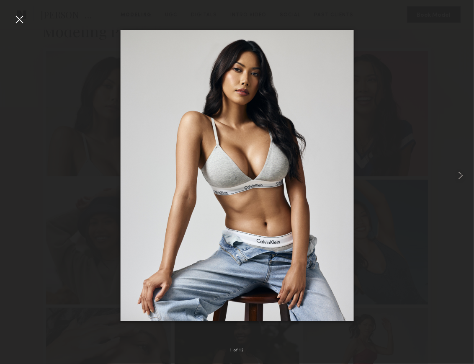
click at [437, 49] on div at bounding box center [237, 175] width 474 height 324
click at [466, 171] on common-icon at bounding box center [460, 175] width 13 height 13
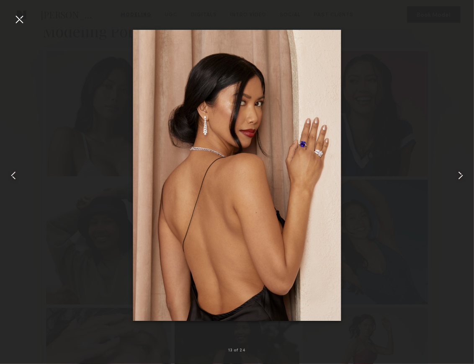
click at [466, 171] on common-icon at bounding box center [460, 175] width 13 height 13
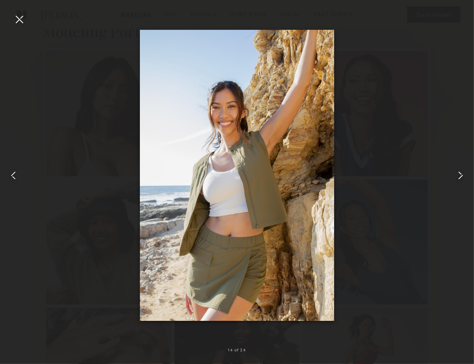
click at [471, 173] on div at bounding box center [464, 175] width 19 height 324
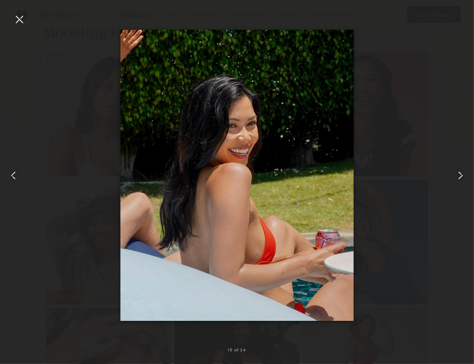
click at [465, 173] on common-icon at bounding box center [460, 175] width 13 height 13
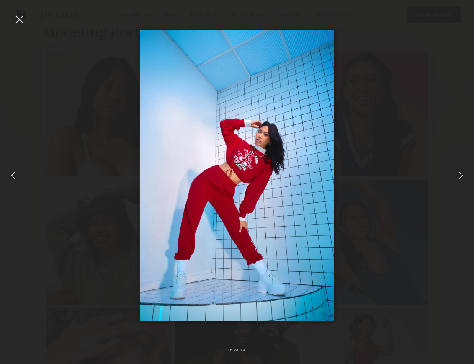
click at [465, 173] on common-icon at bounding box center [460, 175] width 13 height 13
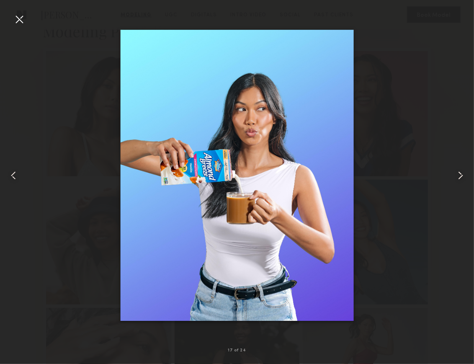
click at [465, 173] on common-icon at bounding box center [460, 175] width 13 height 13
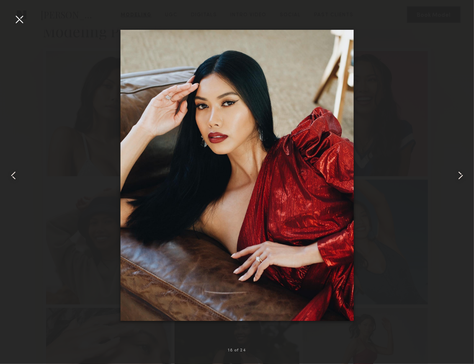
click at [464, 173] on common-icon at bounding box center [460, 175] width 13 height 13
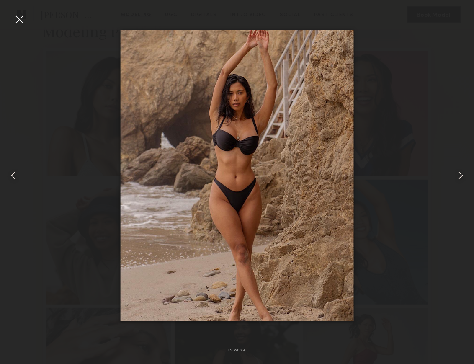
click at [464, 173] on common-icon at bounding box center [460, 175] width 13 height 13
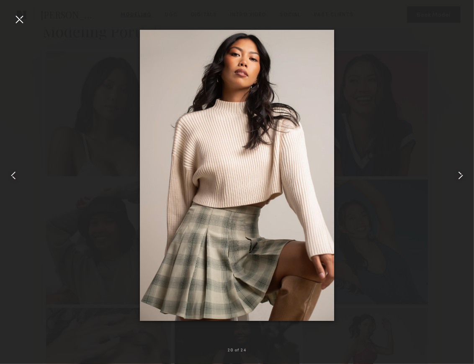
click at [440, 103] on div at bounding box center [237, 175] width 474 height 324
click at [13, 21] on div at bounding box center [19, 19] width 13 height 13
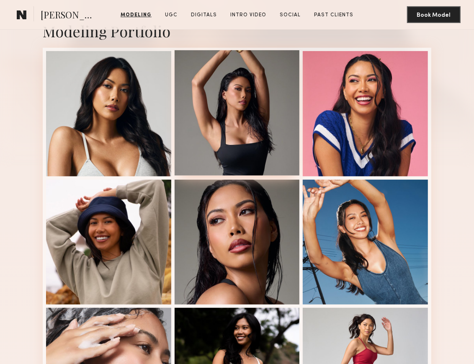
click at [243, 97] on div at bounding box center [237, 112] width 125 height 125
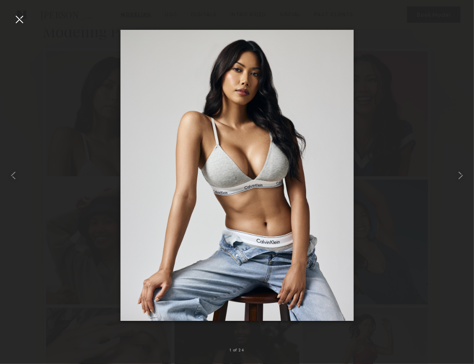
click at [12, 22] on div "1 of 24" at bounding box center [237, 182] width 474 height 364
click at [25, 21] on div at bounding box center [19, 19] width 13 height 13
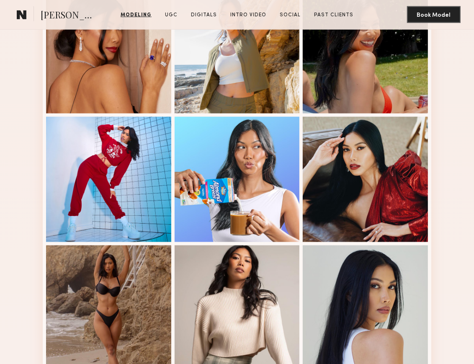
scroll to position [884, 0]
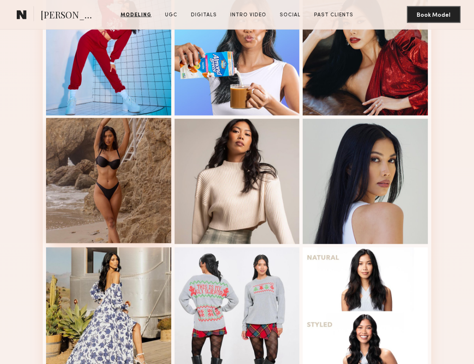
click at [109, 187] on div at bounding box center [108, 180] width 125 height 125
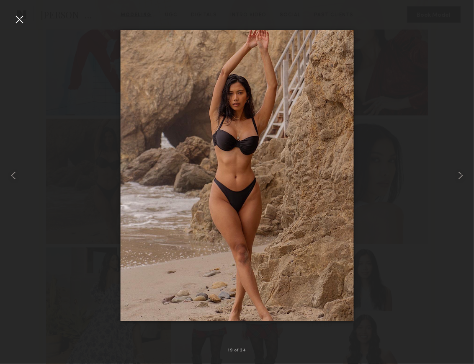
click at [21, 20] on div at bounding box center [19, 19] width 13 height 13
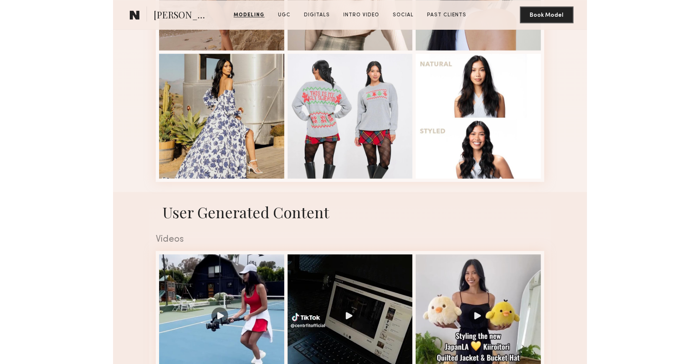
scroll to position [1081, 0]
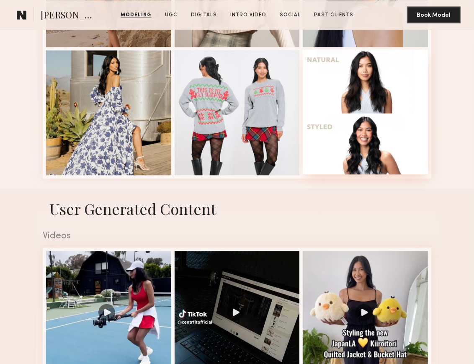
click at [333, 109] on div at bounding box center [365, 111] width 125 height 125
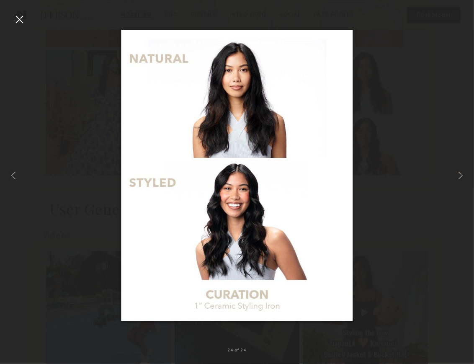
click at [15, 24] on div at bounding box center [19, 19] width 13 height 13
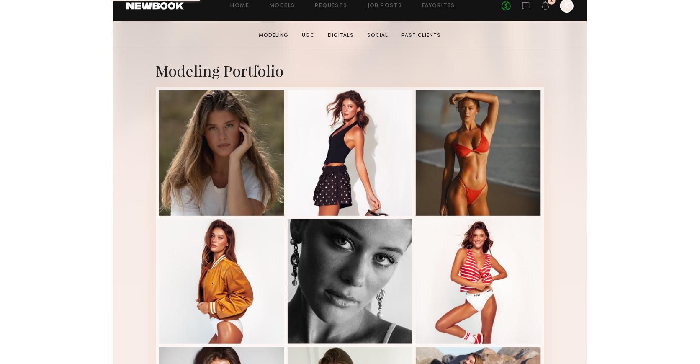
scroll to position [139, 0]
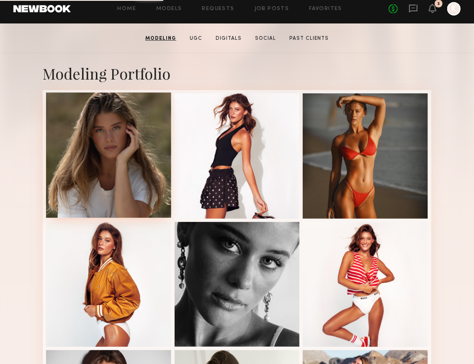
click at [146, 138] on div at bounding box center [108, 155] width 125 height 125
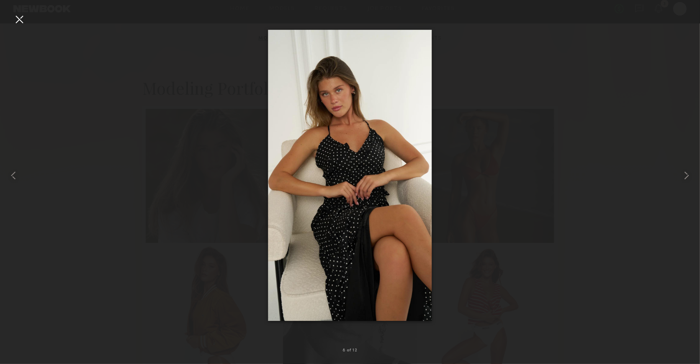
click at [470, 71] on div at bounding box center [350, 175] width 700 height 324
click at [18, 24] on div at bounding box center [19, 19] width 13 height 13
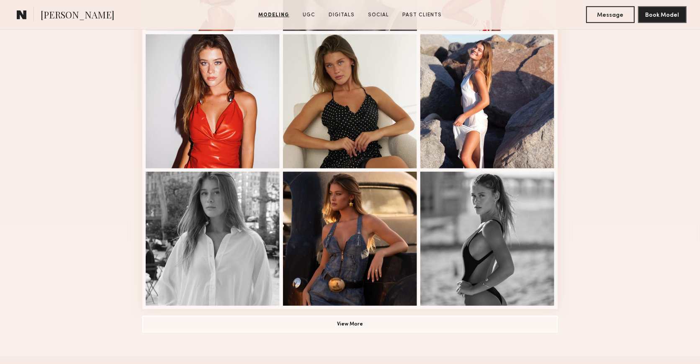
scroll to position [539, 0]
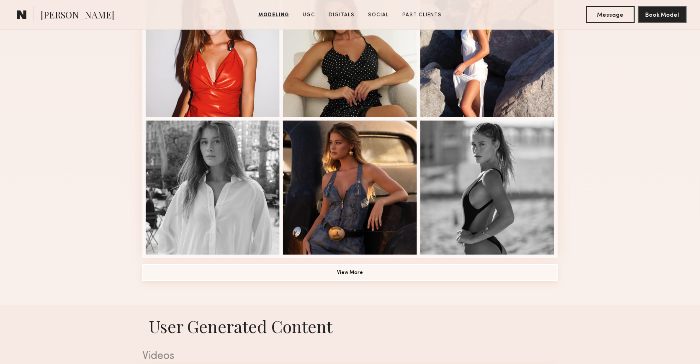
click at [289, 271] on button "View More" at bounding box center [350, 272] width 416 height 17
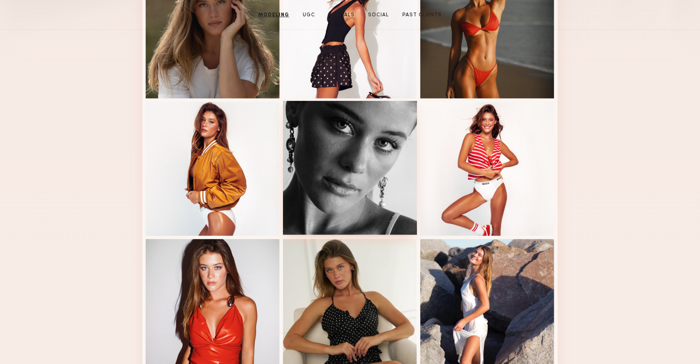
scroll to position [0, 0]
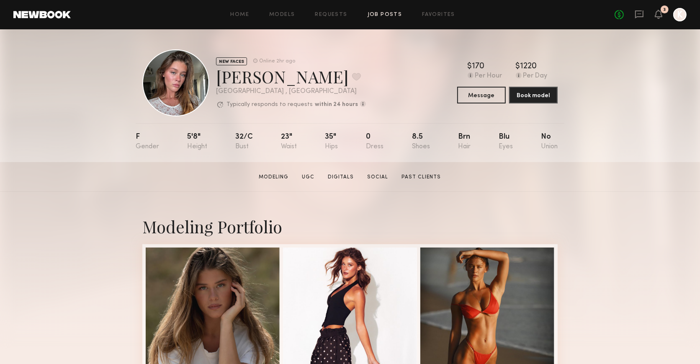
click at [383, 14] on link "Job Posts" at bounding box center [385, 14] width 35 height 5
click at [383, 175] on link "Social" at bounding box center [378, 177] width 28 height 8
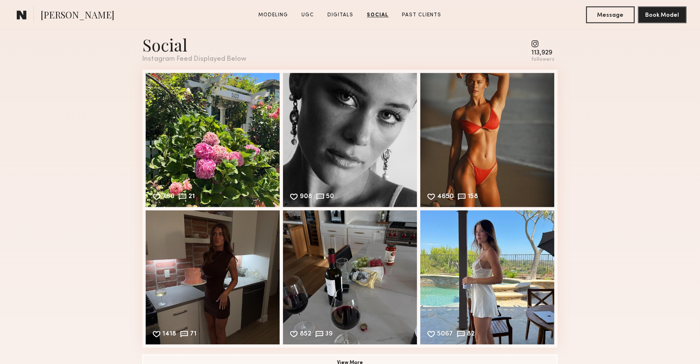
scroll to position [2150, 0]
click at [474, 50] on div "113,929" at bounding box center [543, 52] width 23 height 6
click at [474, 44] on common-icon at bounding box center [543, 43] width 23 height 8
click at [474, 55] on div "113,929" at bounding box center [543, 52] width 23 height 6
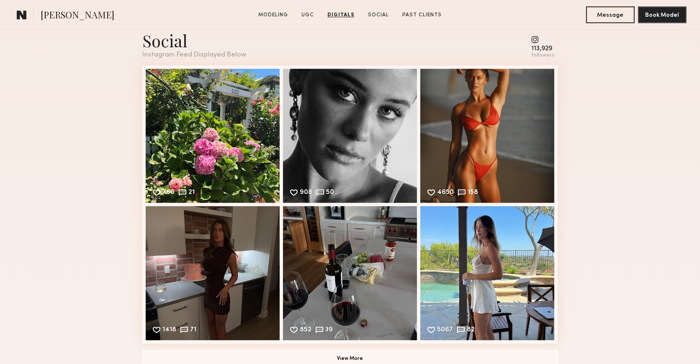
scroll to position [2188, 0]
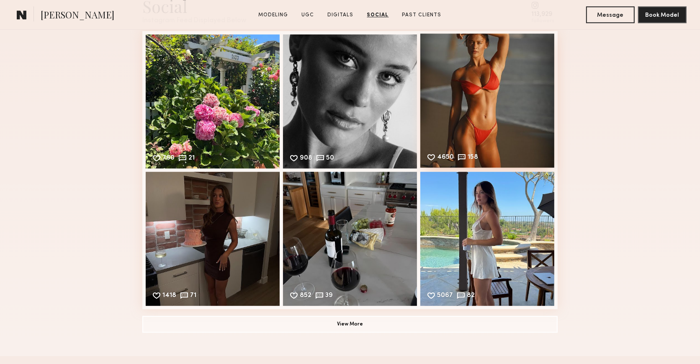
click at [471, 119] on div "4650 158 Likes & comments displayed to show model’s engagement" at bounding box center [488, 101] width 134 height 134
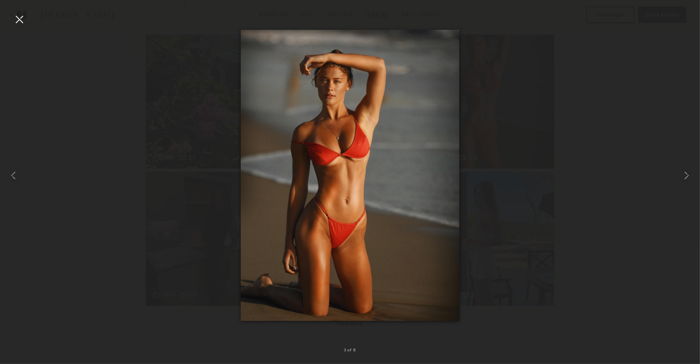
click at [352, 349] on div "3 of 6" at bounding box center [350, 351] width 12 height 4
click at [474, 208] on div at bounding box center [350, 175] width 700 height 324
click at [18, 21] on div at bounding box center [19, 19] width 13 height 13
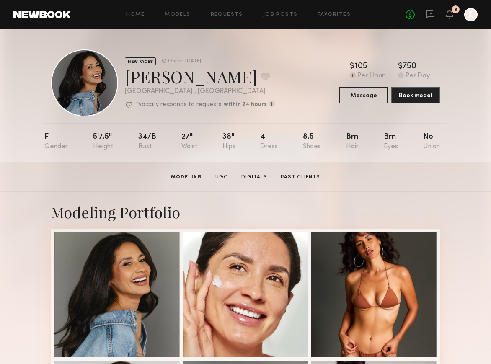
scroll to position [98, 0]
